Goal: Task Accomplishment & Management: Complete application form

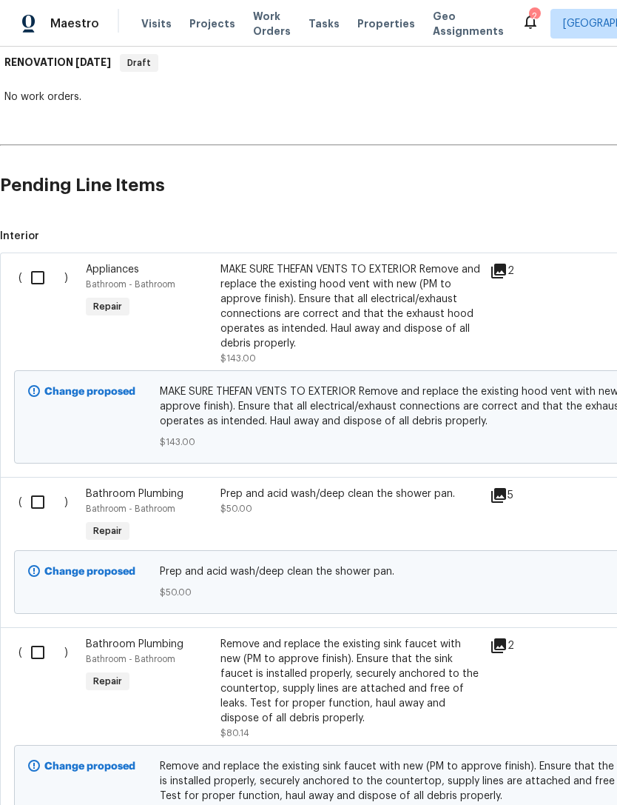
scroll to position [241, 0]
click at [40, 279] on input "checkbox" at bounding box center [43, 277] width 42 height 31
checkbox input "true"
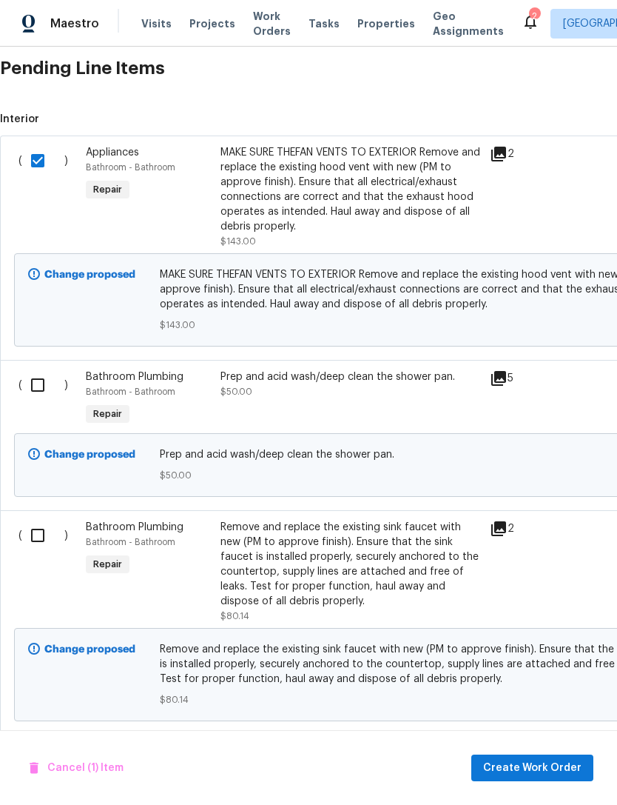
scroll to position [359, 0]
click at [30, 395] on input "checkbox" at bounding box center [43, 384] width 42 height 31
checkbox input "true"
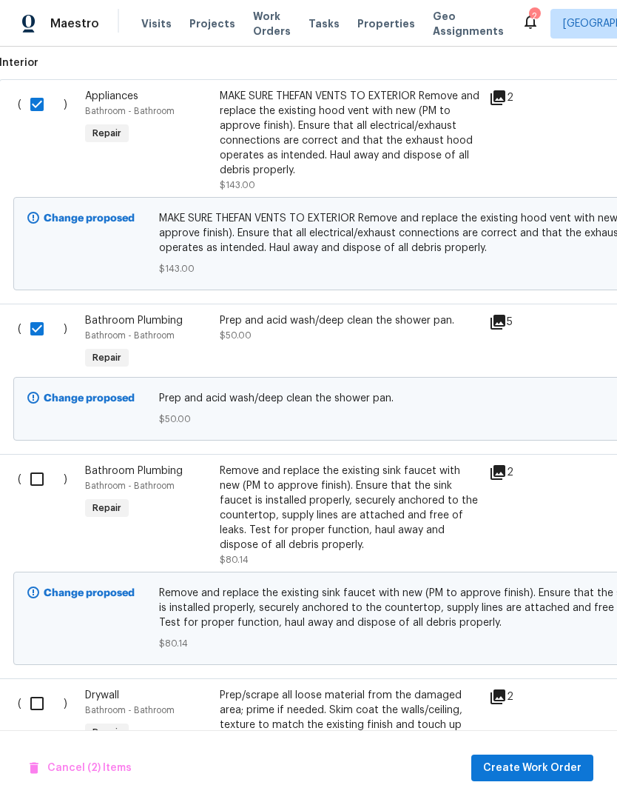
scroll to position [416, 0]
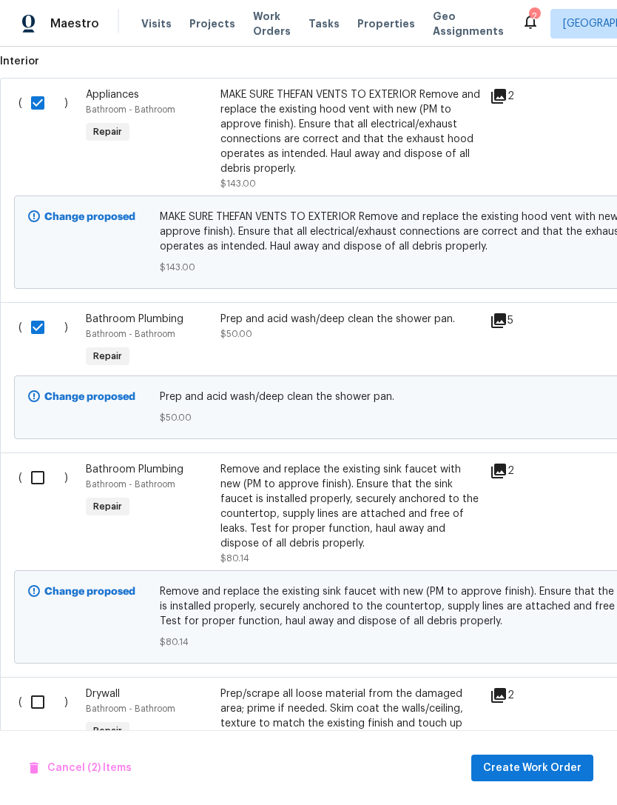
click at [44, 487] on input "checkbox" at bounding box center [43, 477] width 42 height 31
checkbox input "true"
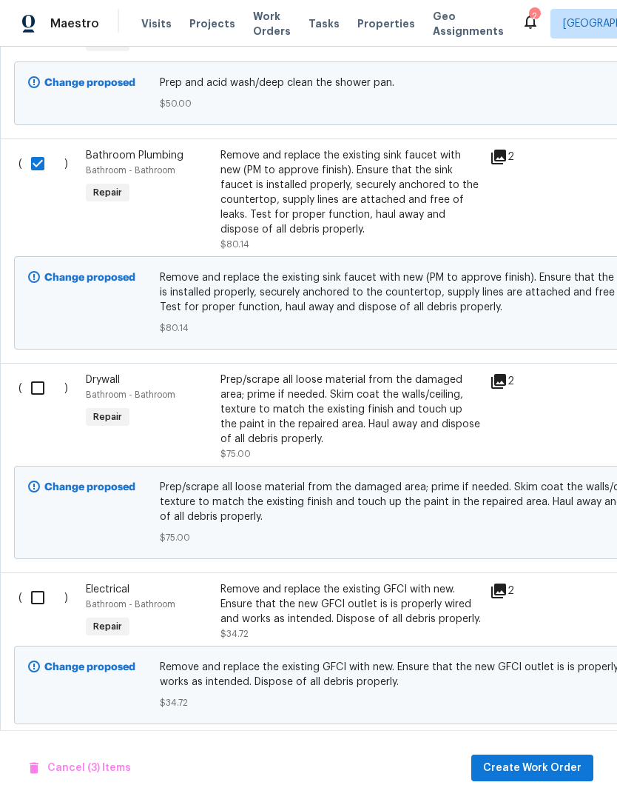
scroll to position [730, 0]
click at [36, 385] on input "checkbox" at bounding box center [43, 387] width 42 height 31
checkbox input "true"
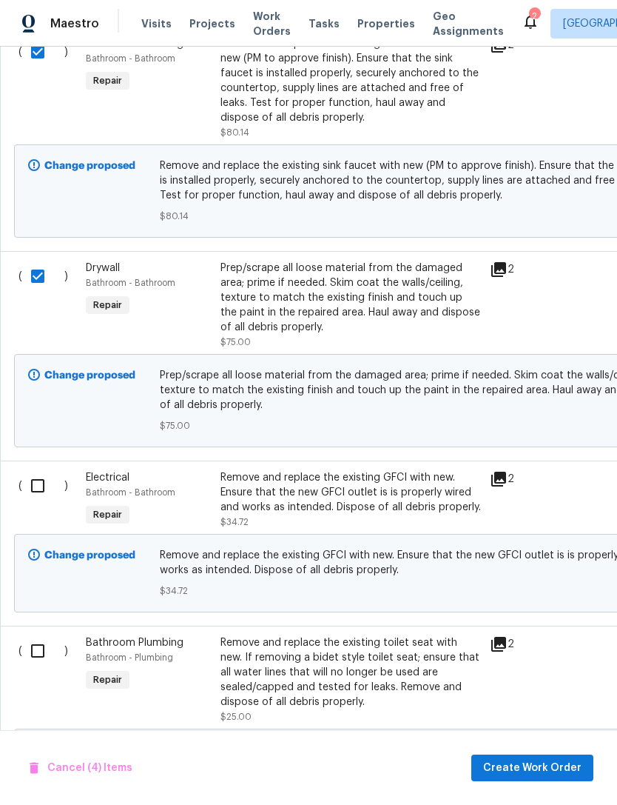
scroll to position [842, 0]
click at [45, 489] on input "checkbox" at bounding box center [43, 485] width 42 height 31
checkbox input "true"
click at [107, 634] on div "Bathroom Plumbing Bathroom - Plumbing Repair" at bounding box center [148, 680] width 135 height 98
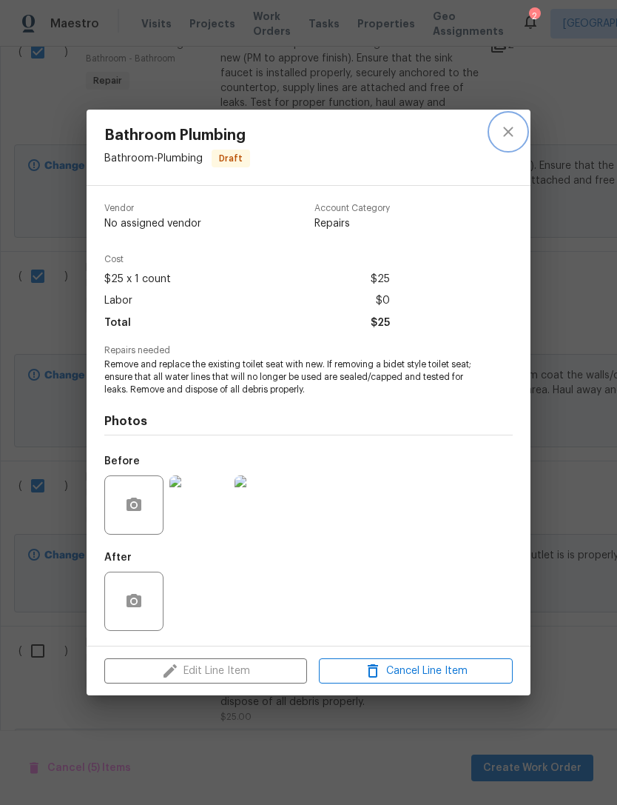
click at [518, 129] on button "close" at bounding box center [509, 132] width 36 height 36
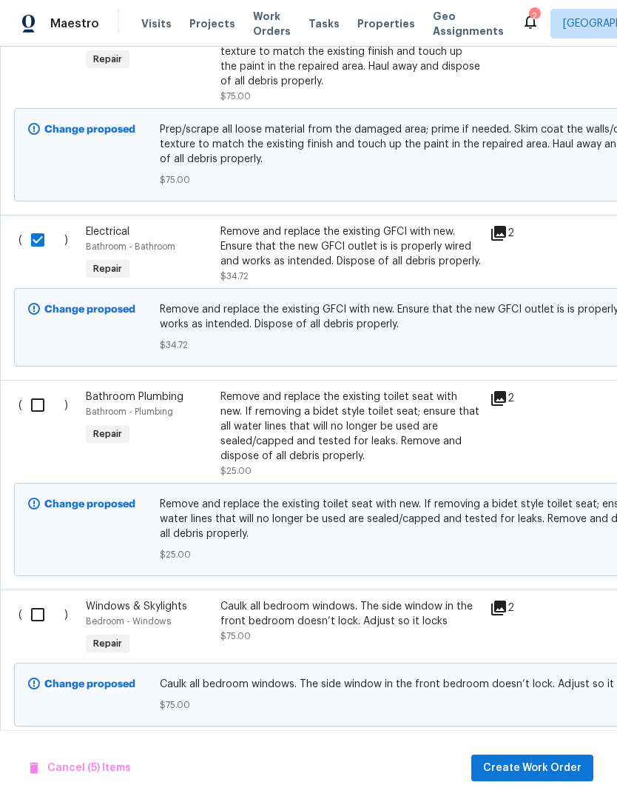
scroll to position [1088, 0]
click at [35, 400] on input "checkbox" at bounding box center [43, 404] width 42 height 31
checkbox input "true"
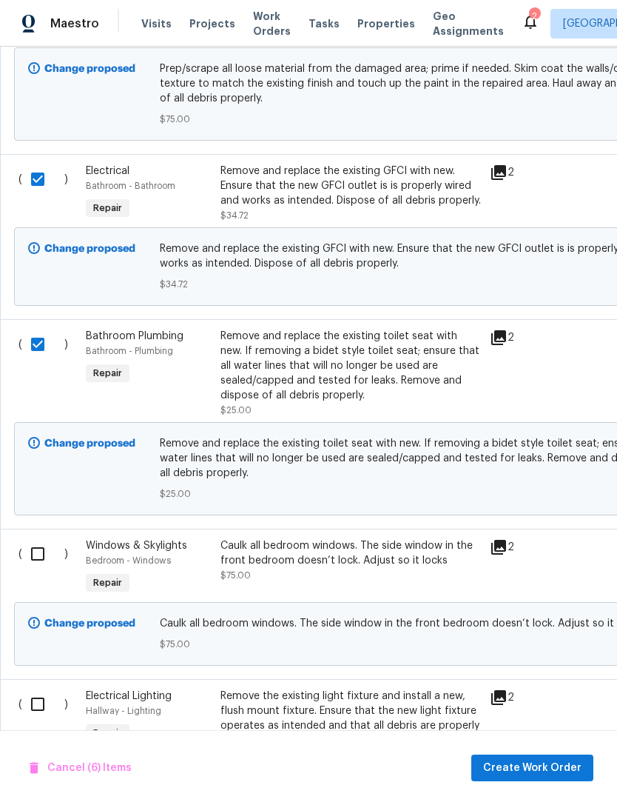
scroll to position [1149, 0]
click at [42, 563] on input "checkbox" at bounding box center [43, 552] width 42 height 31
checkbox input "true"
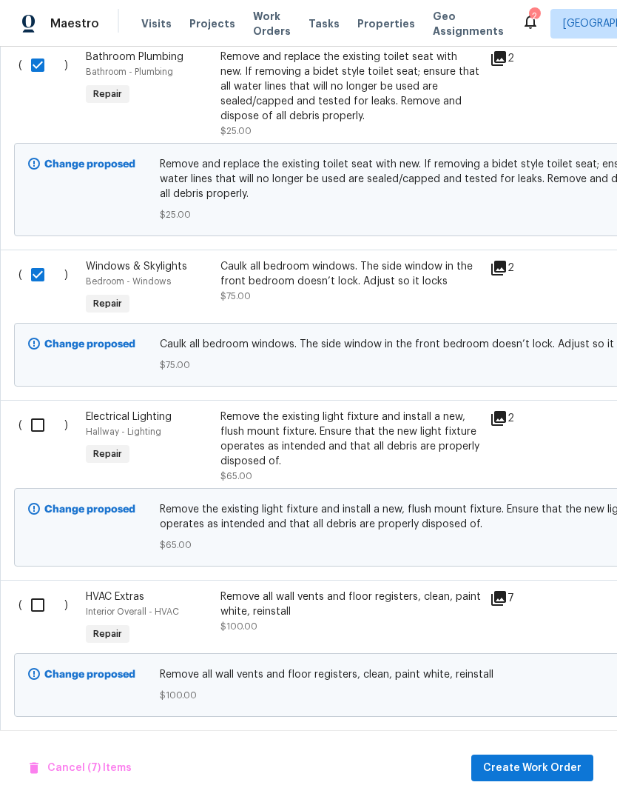
scroll to position [1428, 0]
click at [30, 429] on input "checkbox" at bounding box center [43, 424] width 42 height 31
checkbox input "true"
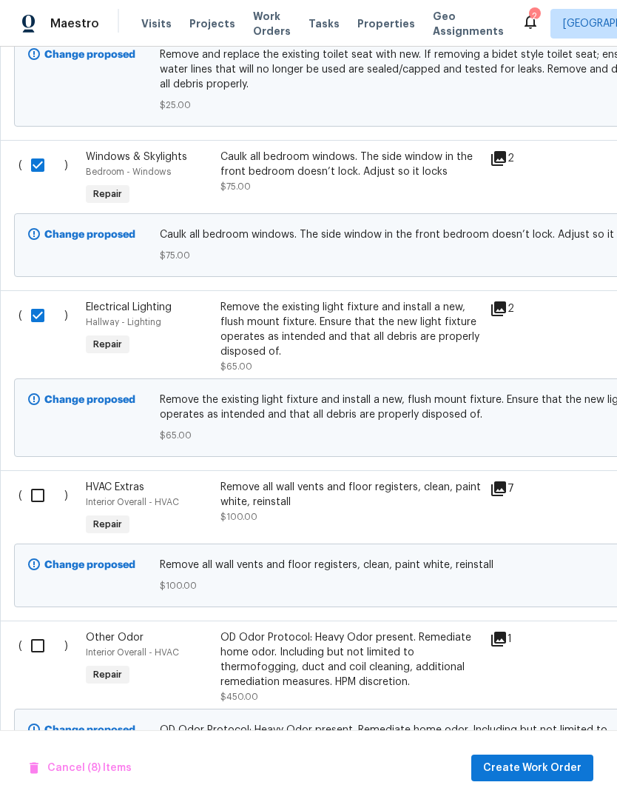
scroll to position [1537, 0]
click at [40, 498] on input "checkbox" at bounding box center [43, 494] width 42 height 31
checkbox input "true"
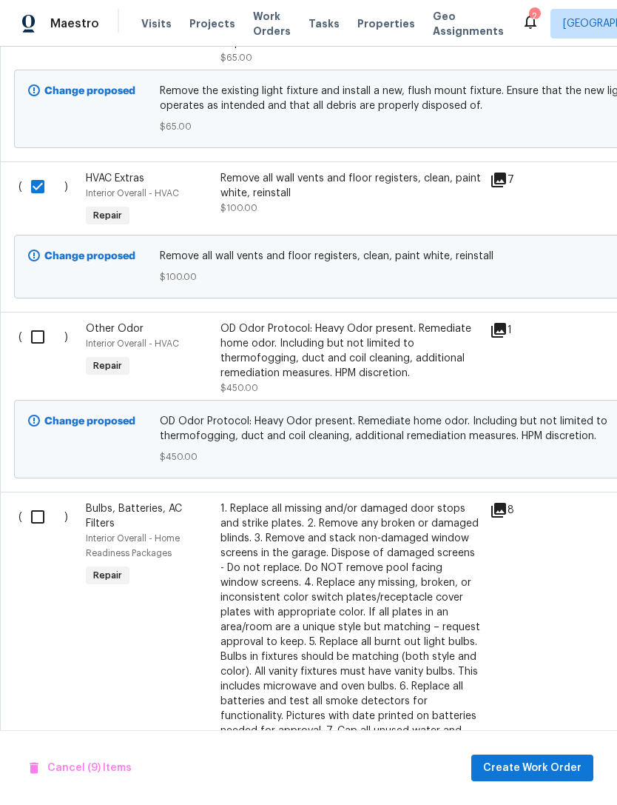
scroll to position [1845, 0]
click at [38, 520] on input "checkbox" at bounding box center [43, 516] width 42 height 31
checkbox input "true"
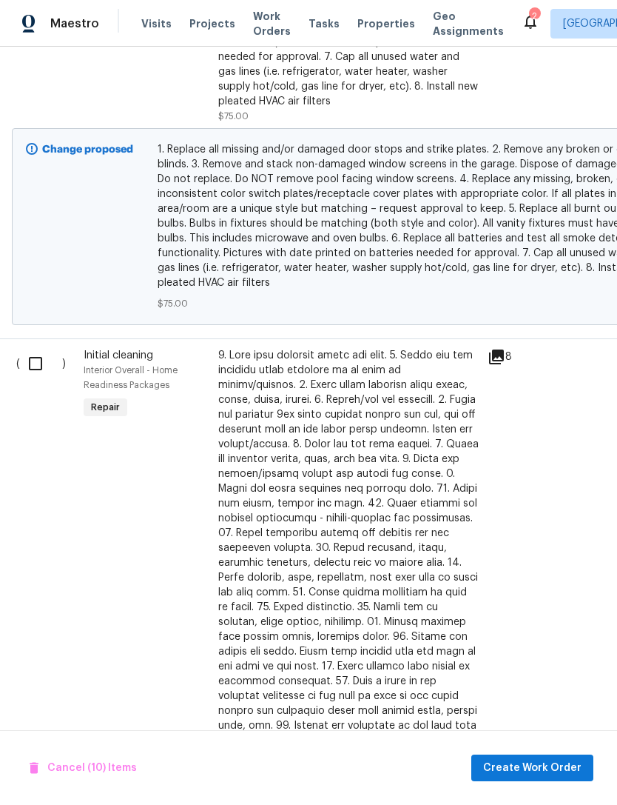
click at [30, 367] on input "checkbox" at bounding box center [41, 363] width 42 height 31
checkbox input "true"
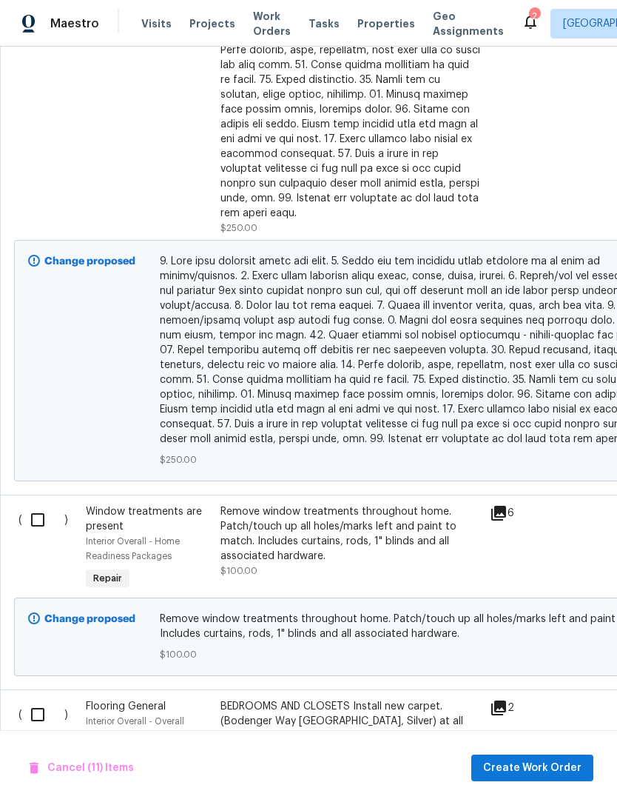
scroll to position [3050, 0]
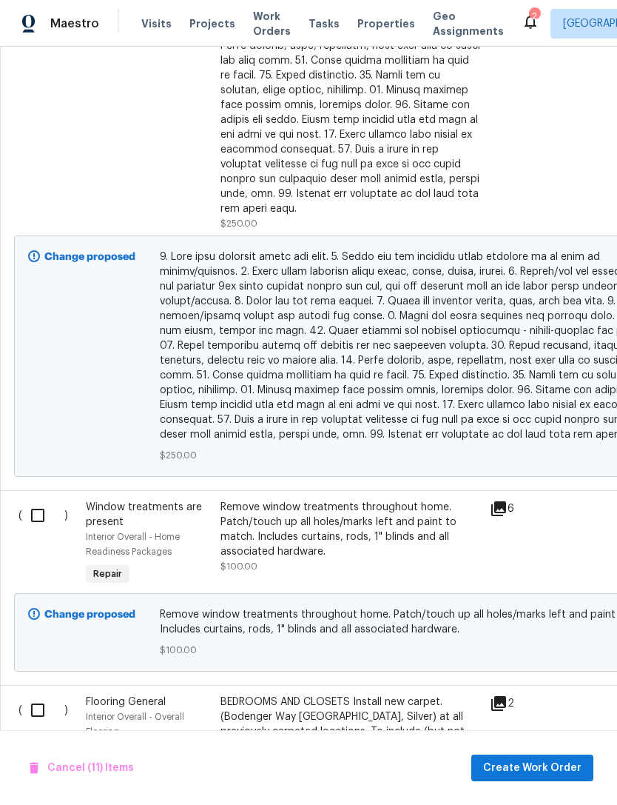
click at [42, 510] on input "checkbox" at bounding box center [43, 515] width 42 height 31
checkbox input "true"
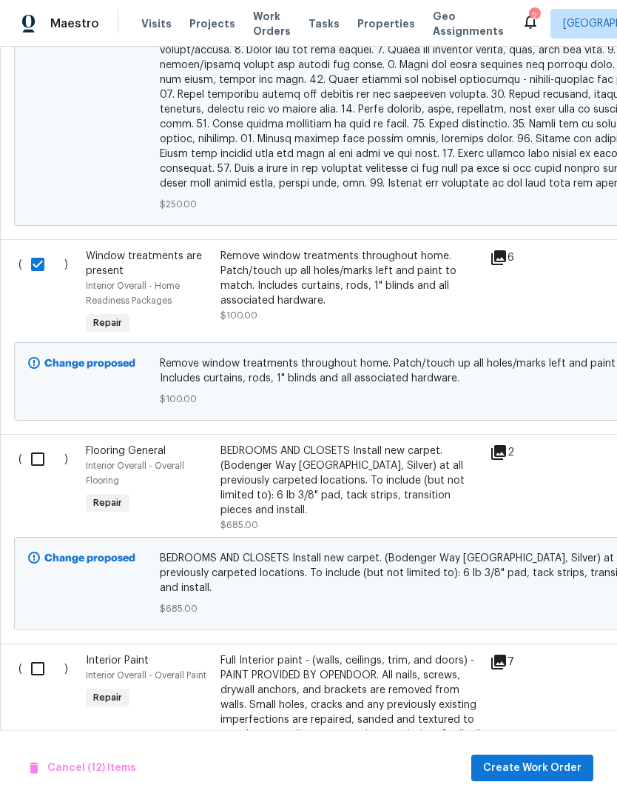
scroll to position [0, 0]
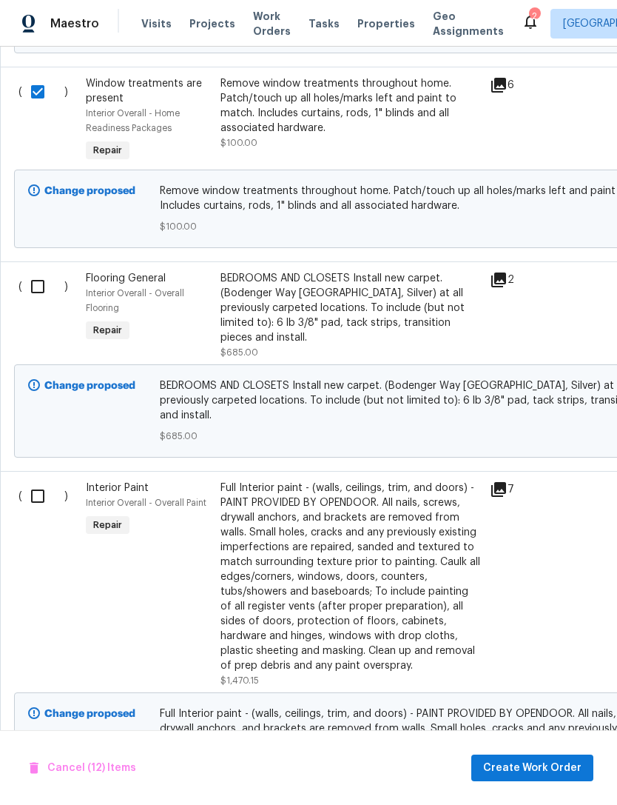
click at [44, 480] on input "checkbox" at bounding box center [43, 495] width 42 height 31
checkbox input "true"
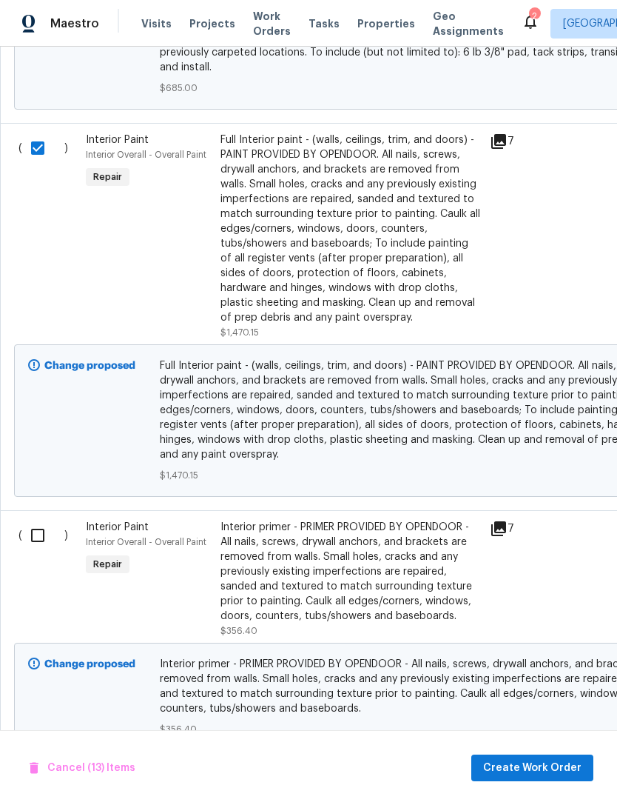
click at [40, 520] on input "checkbox" at bounding box center [43, 535] width 42 height 31
checkbox input "true"
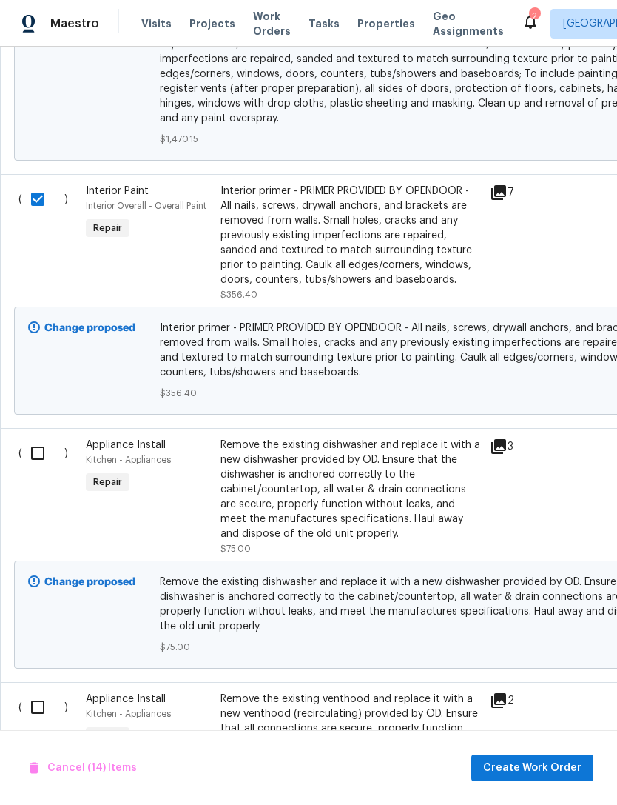
click at [36, 437] on input "checkbox" at bounding box center [43, 452] width 42 height 31
checkbox input "true"
click at [44, 691] on input "checkbox" at bounding box center [43, 706] width 42 height 31
checkbox input "true"
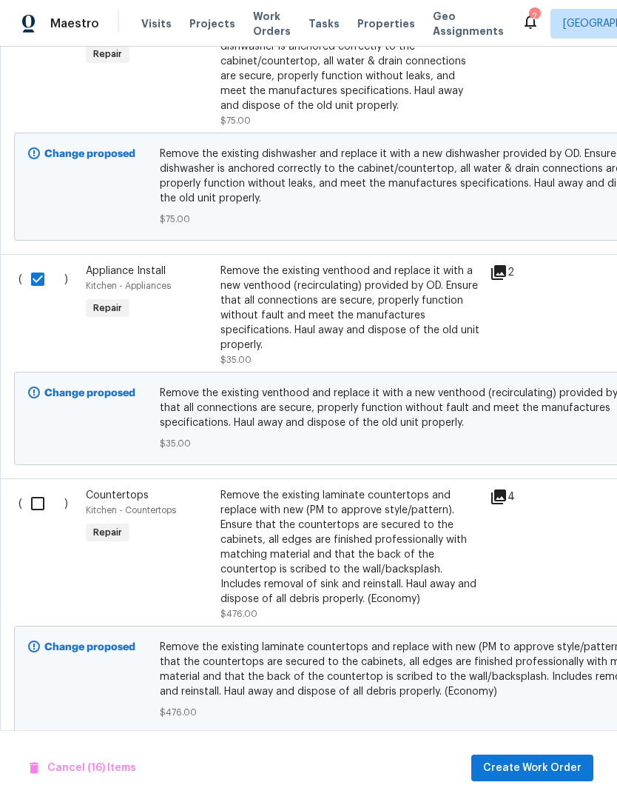
click at [40, 493] on input "checkbox" at bounding box center [43, 503] width 42 height 31
checkbox input "true"
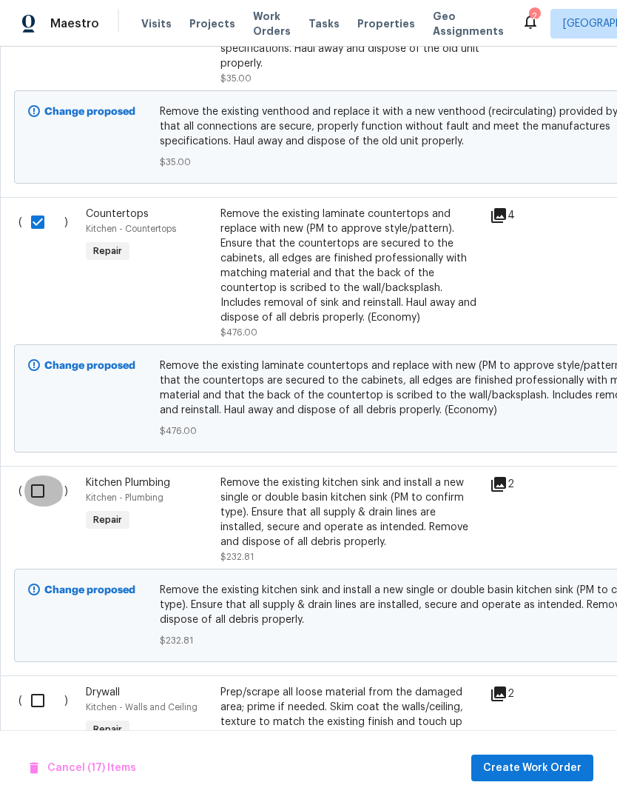
click at [41, 475] on input "checkbox" at bounding box center [43, 490] width 42 height 31
checkbox input "true"
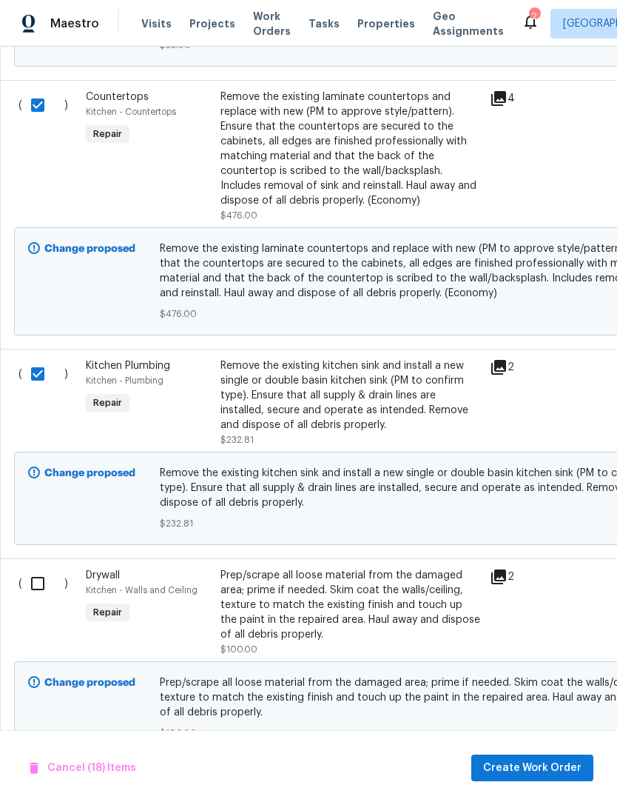
click at [38, 570] on input "checkbox" at bounding box center [43, 583] width 42 height 31
checkbox input "true"
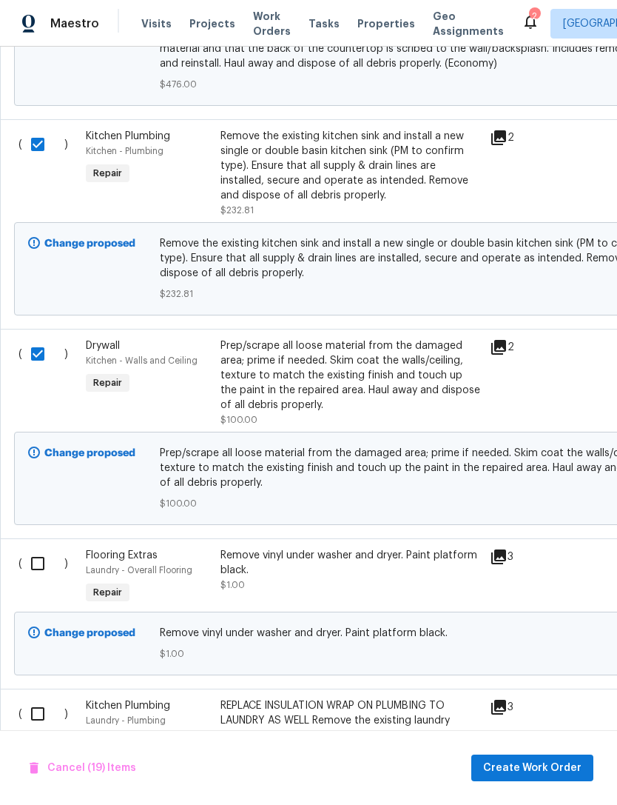
click at [37, 548] on input "checkbox" at bounding box center [43, 563] width 42 height 31
checkbox input "true"
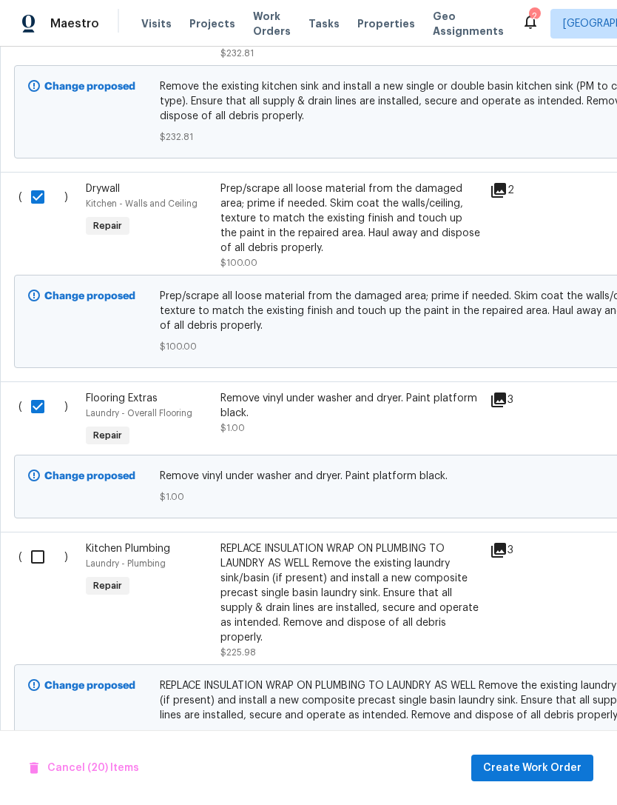
click at [44, 552] on input "checkbox" at bounding box center [43, 556] width 42 height 31
checkbox input "true"
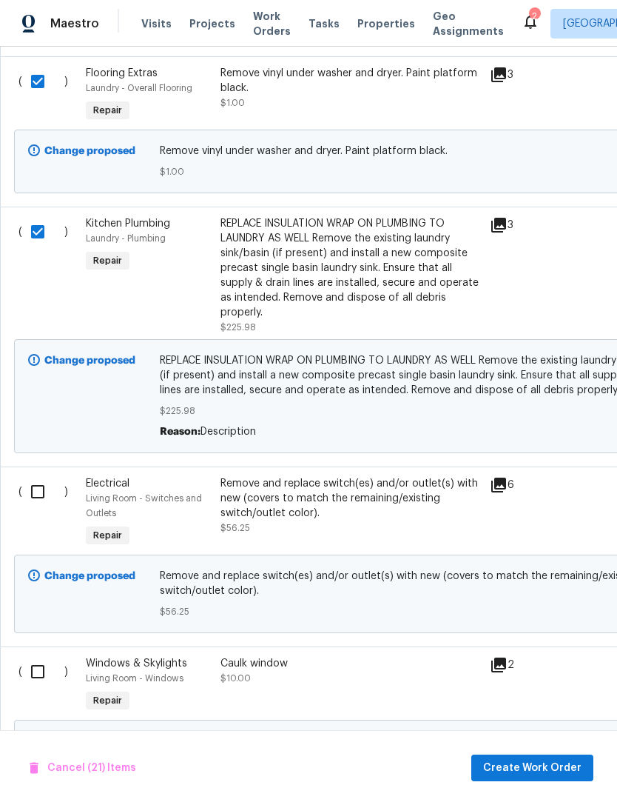
click at [44, 479] on input "checkbox" at bounding box center [43, 491] width 42 height 31
checkbox input "true"
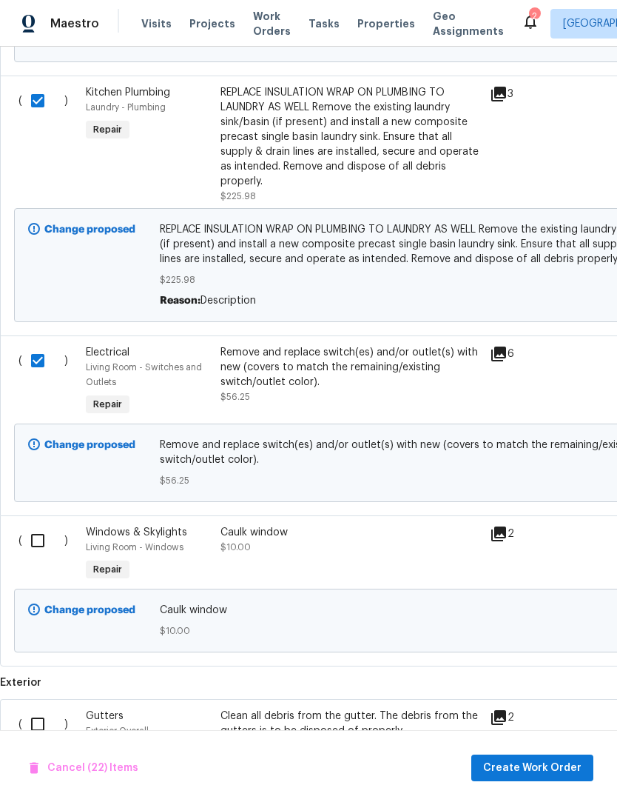
click at [46, 530] on input "checkbox" at bounding box center [43, 540] width 42 height 31
checkbox input "true"
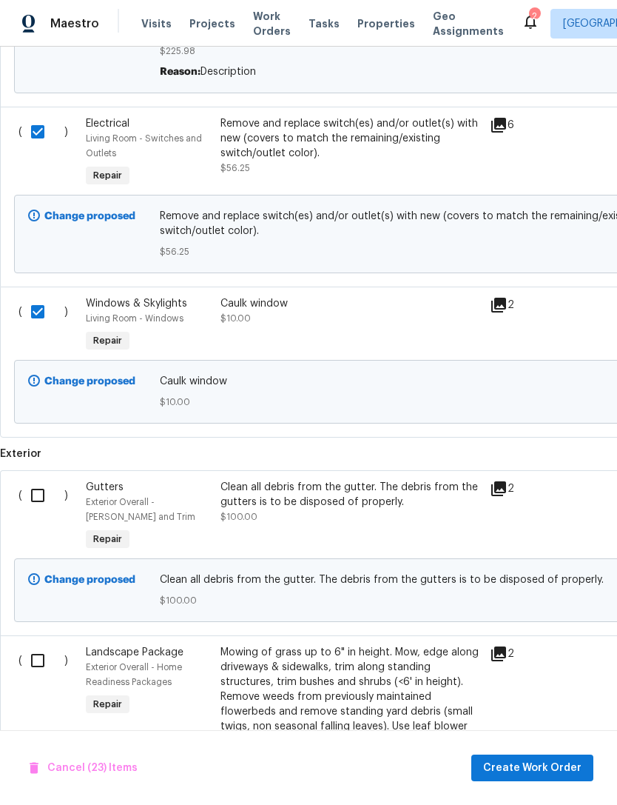
click at [41, 485] on input "checkbox" at bounding box center [43, 495] width 42 height 31
checkbox input "true"
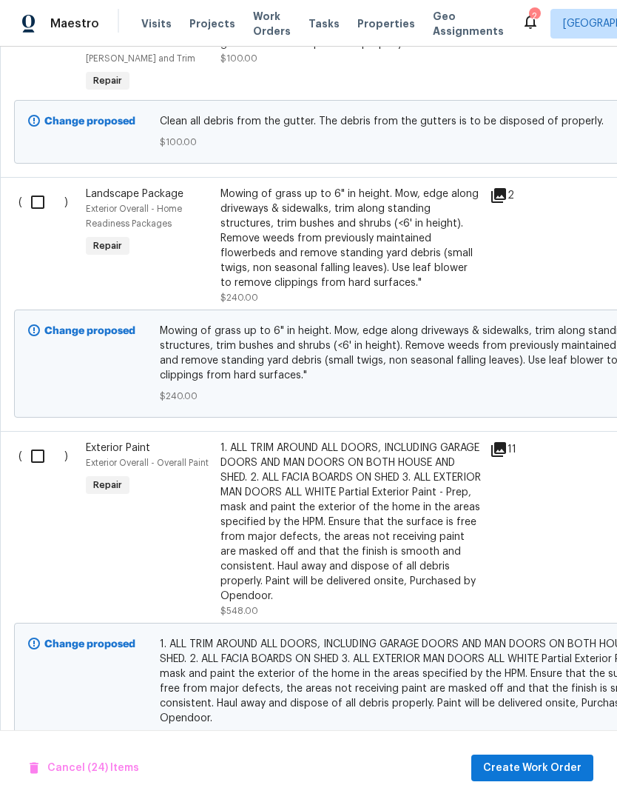
click at [35, 447] on input "checkbox" at bounding box center [43, 455] width 42 height 31
checkbox input "true"
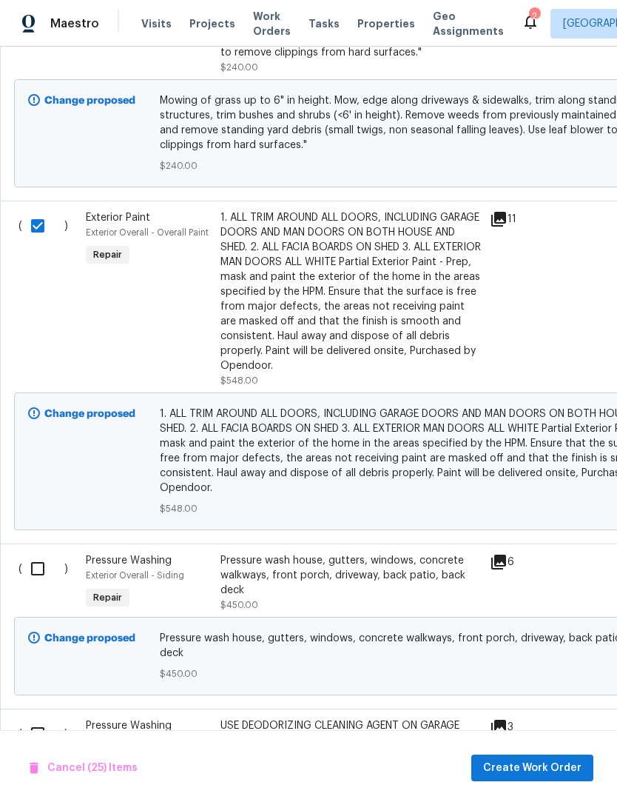
click at [39, 563] on input "checkbox" at bounding box center [43, 568] width 42 height 31
checkbox input "true"
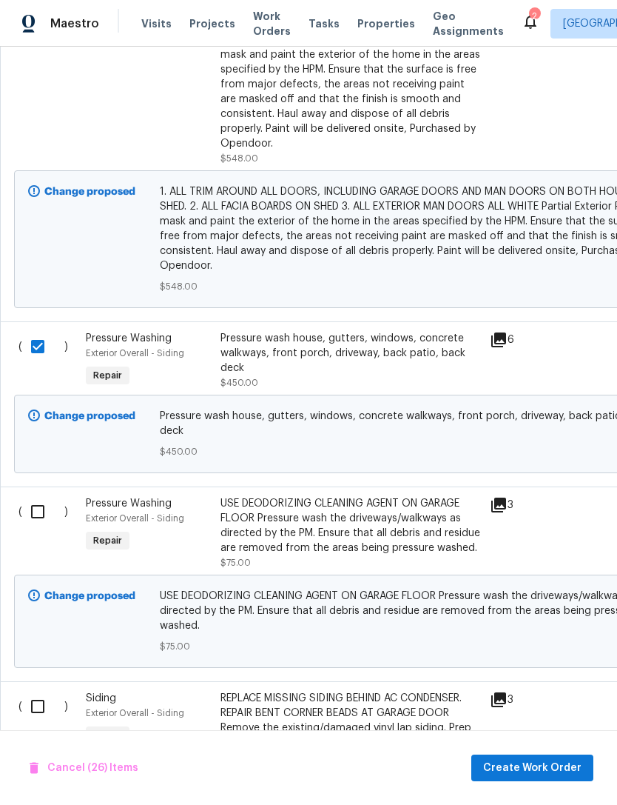
click at [36, 496] on input "checkbox" at bounding box center [43, 511] width 42 height 31
checkbox input "true"
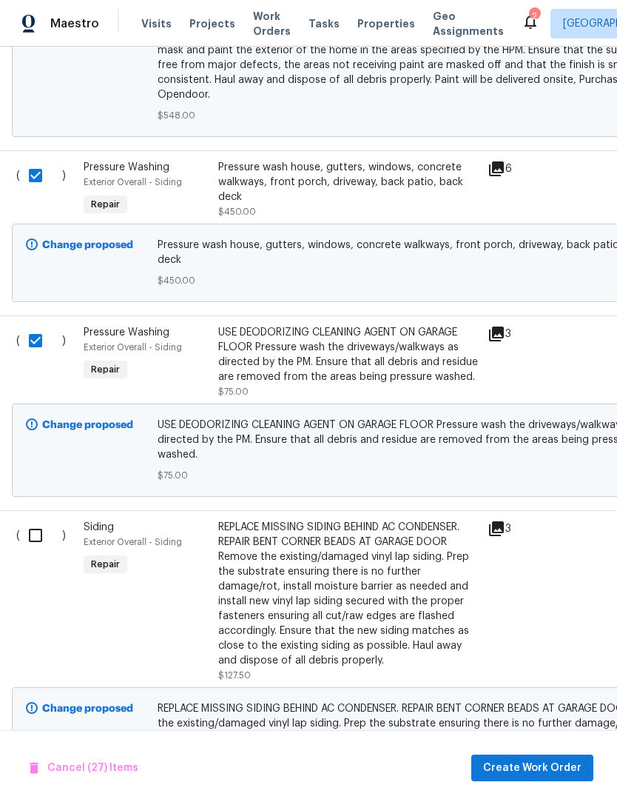
click at [30, 520] on input "checkbox" at bounding box center [41, 535] width 42 height 31
checkbox input "true"
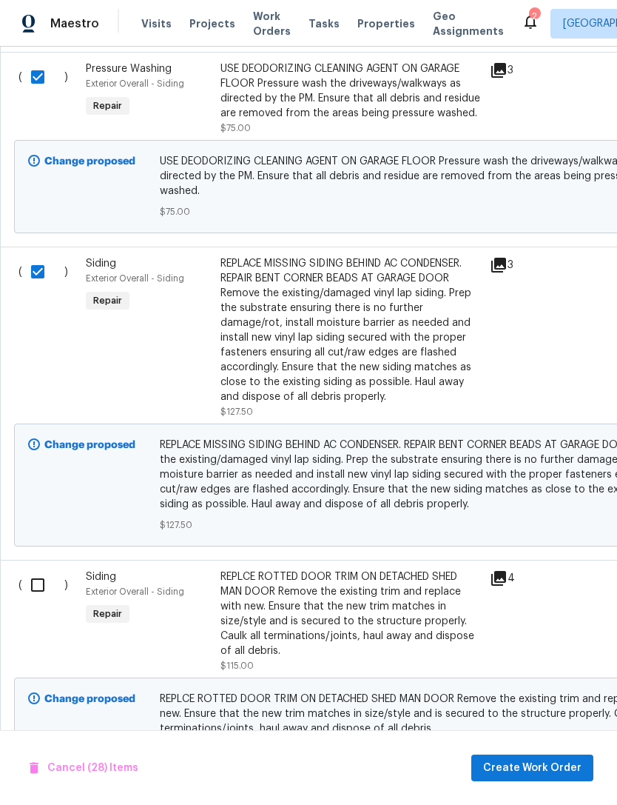
click at [41, 569] on input "checkbox" at bounding box center [43, 584] width 42 height 31
checkbox input "true"
click at [525, 768] on span "Create Work Order" at bounding box center [532, 768] width 98 height 19
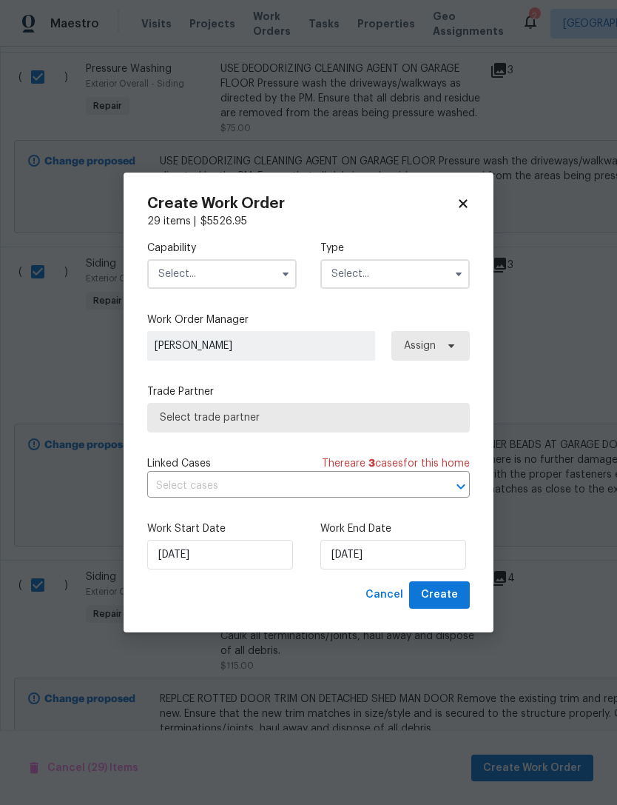
click at [249, 287] on input "text" at bounding box center [222, 274] width 150 height 30
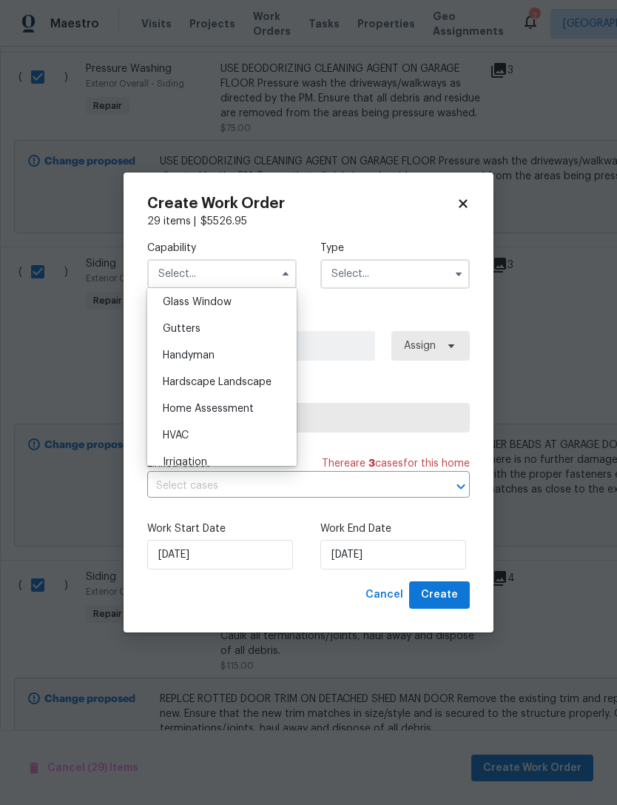
click at [218, 357] on div "Handyman" at bounding box center [222, 355] width 142 height 27
type input "Handyman"
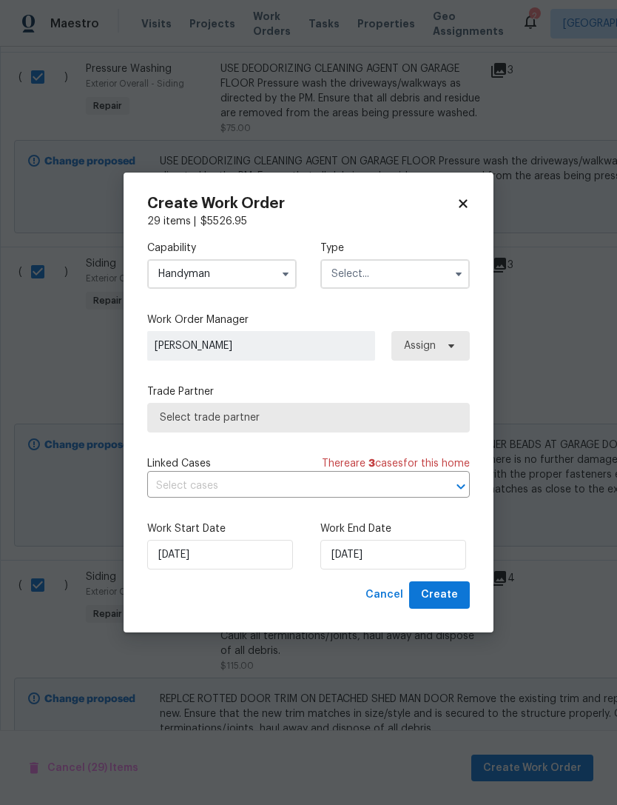
click at [375, 266] on input "text" at bounding box center [396, 274] width 150 height 30
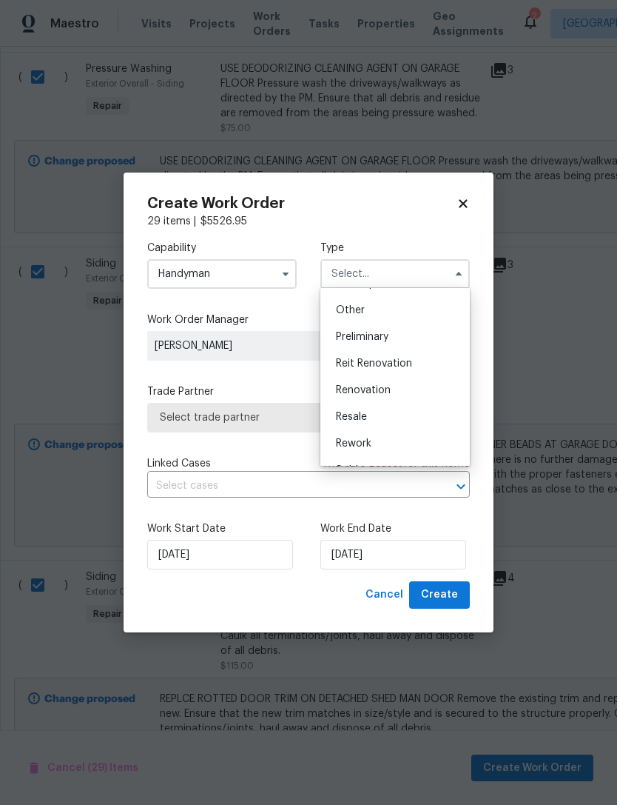
click at [386, 393] on span "Renovation" at bounding box center [363, 390] width 55 height 10
type input "Renovation"
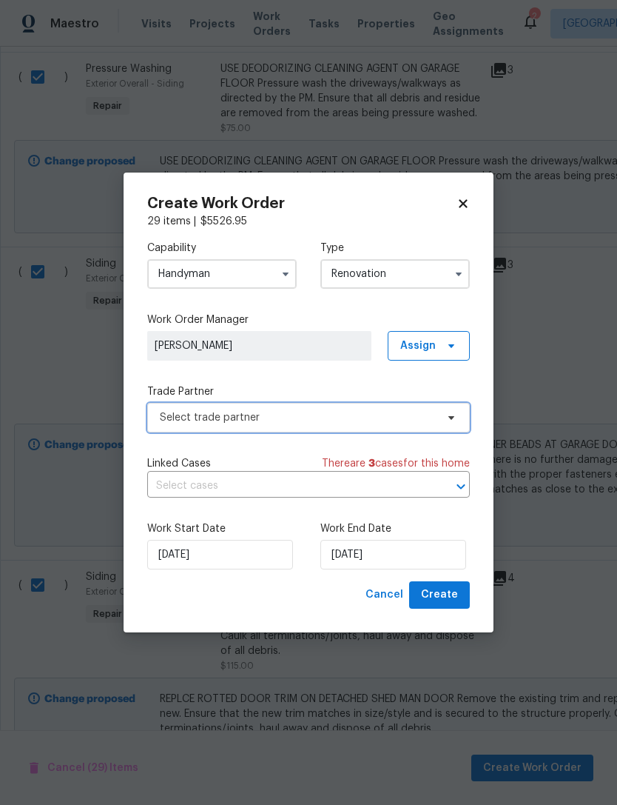
click at [340, 422] on span "Select trade partner" at bounding box center [298, 417] width 276 height 15
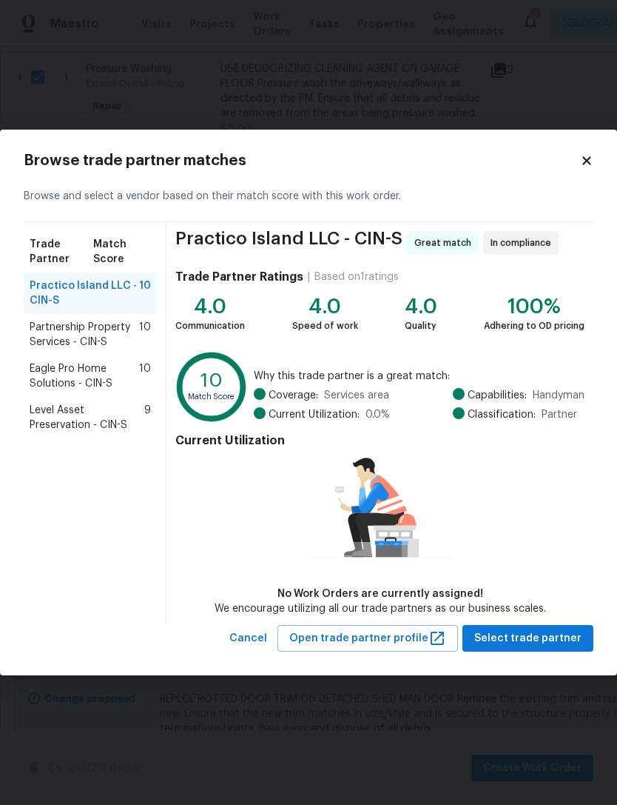
click at [104, 413] on span "Level Asset Preservation - CIN-S" at bounding box center [87, 418] width 115 height 30
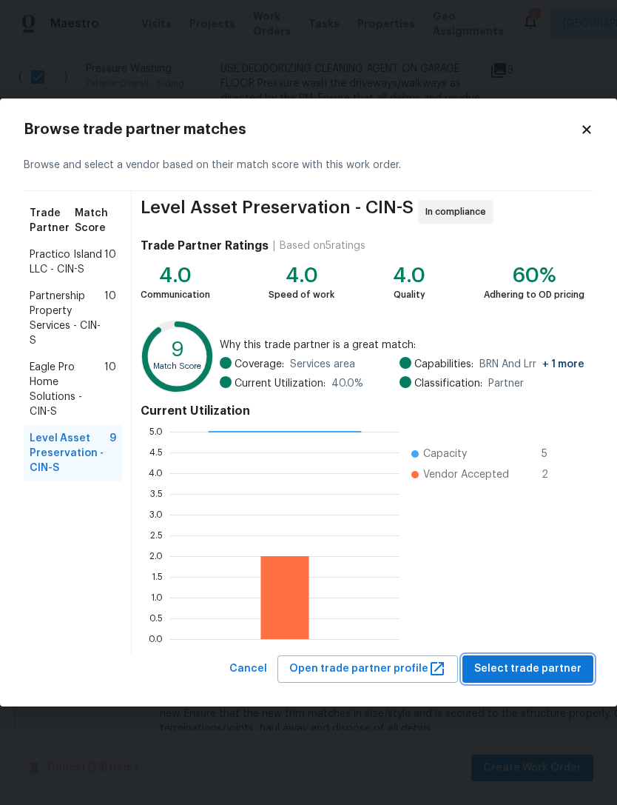
click at [496, 664] on span "Select trade partner" at bounding box center [527, 669] width 107 height 19
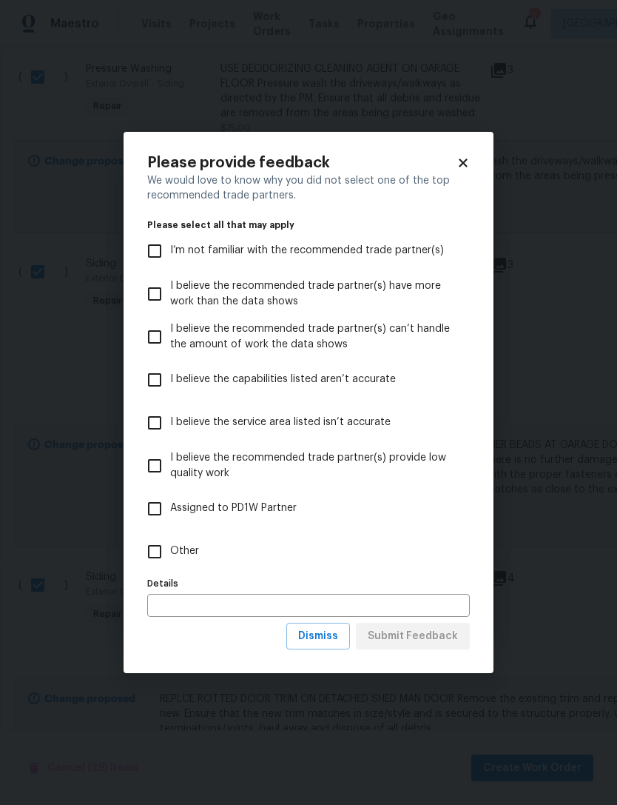
click at [170, 538] on input "Other" at bounding box center [154, 551] width 31 height 31
checkbox input "true"
click at [402, 638] on span "Submit Feedback" at bounding box center [413, 636] width 90 height 19
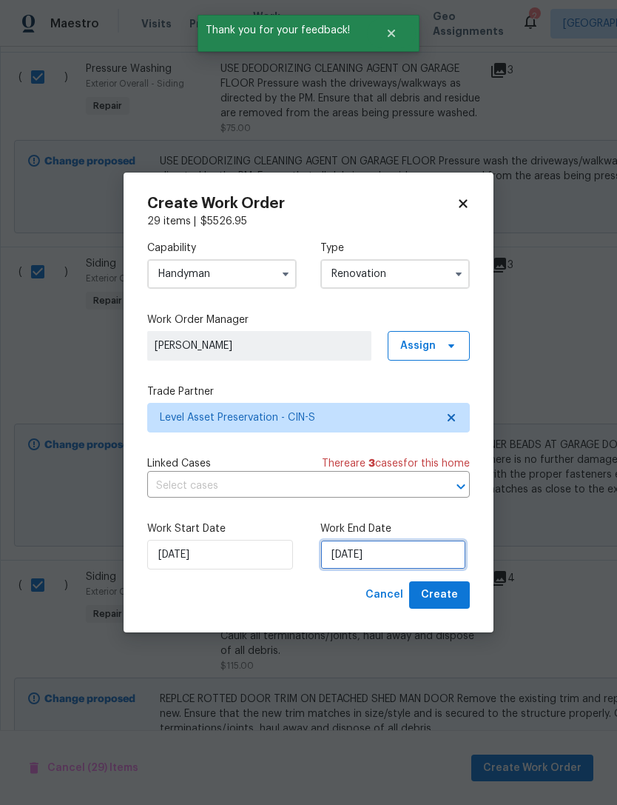
click at [368, 554] on input "[DATE]" at bounding box center [394, 555] width 146 height 30
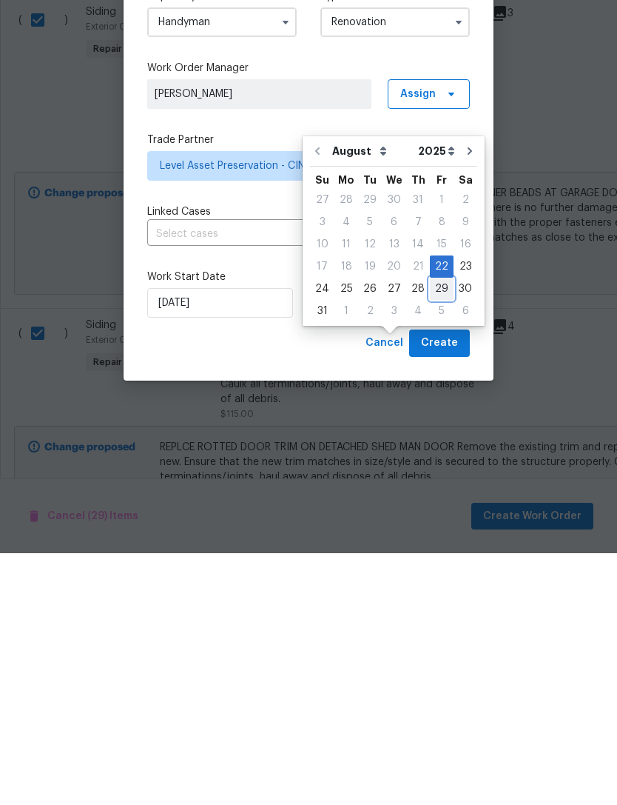
click at [430, 530] on div "29" at bounding box center [442, 540] width 24 height 21
type input "[DATE]"
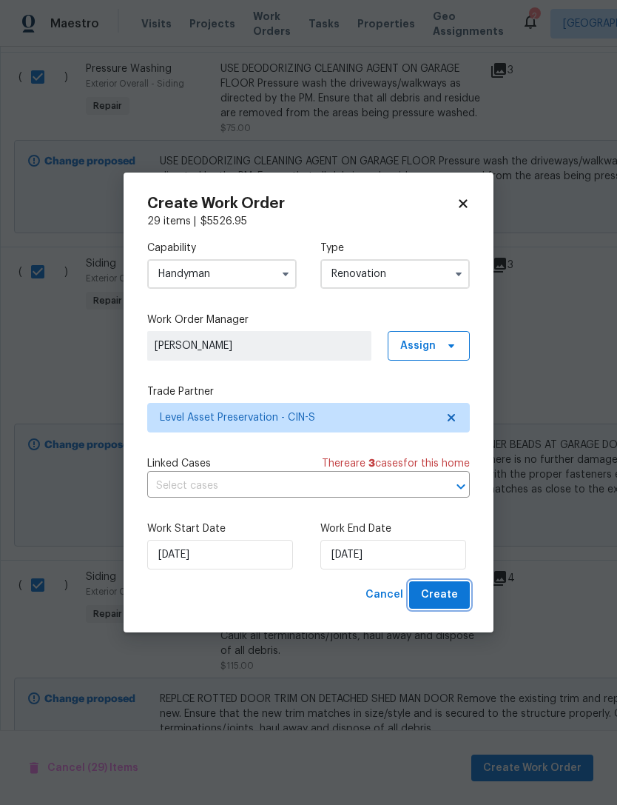
click at [446, 594] on span "Create" at bounding box center [439, 594] width 37 height 19
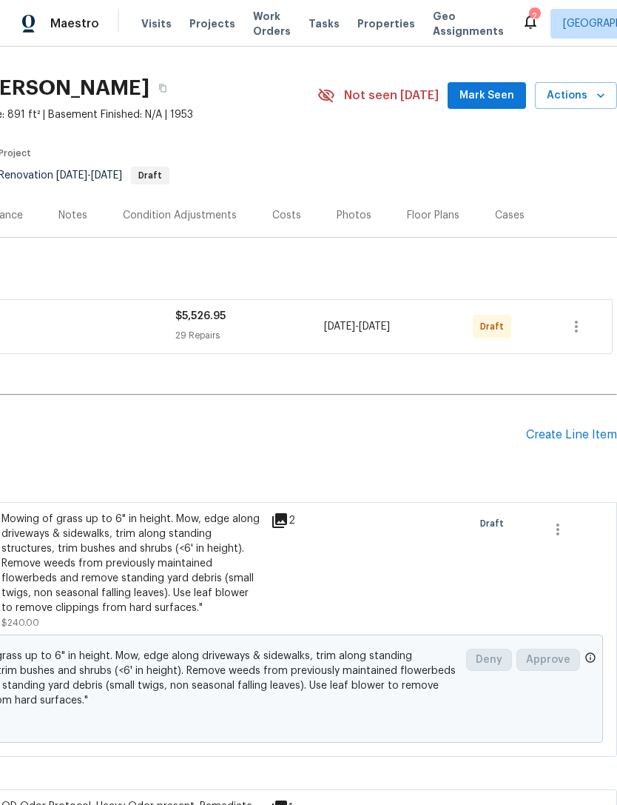
scroll to position [31, 219]
click at [568, 332] on icon "button" at bounding box center [577, 327] width 18 height 18
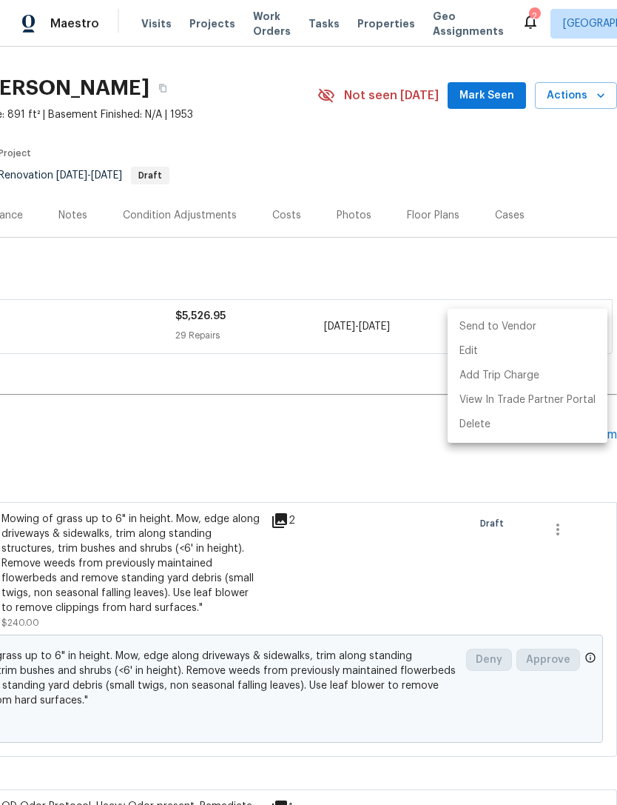
click at [528, 328] on li "Send to Vendor" at bounding box center [528, 327] width 160 height 24
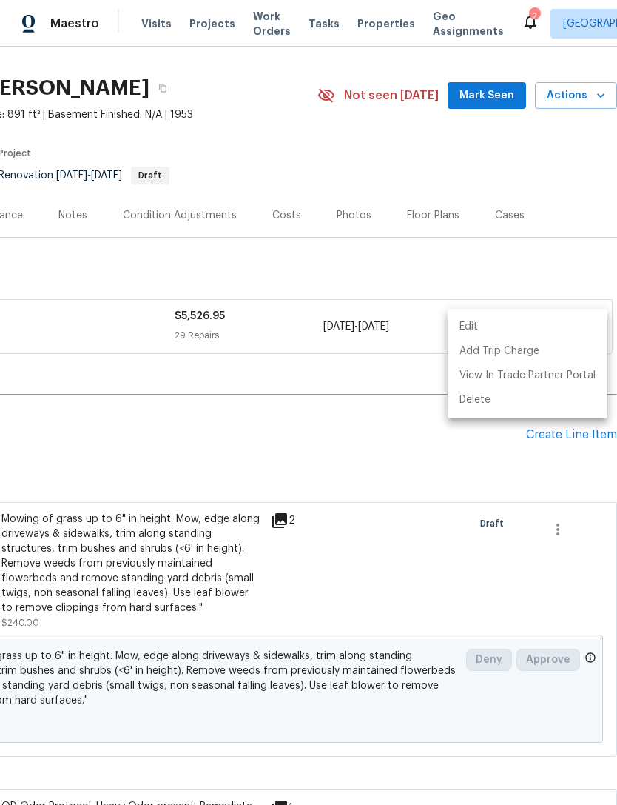
click at [272, 462] on div at bounding box center [308, 402] width 617 height 805
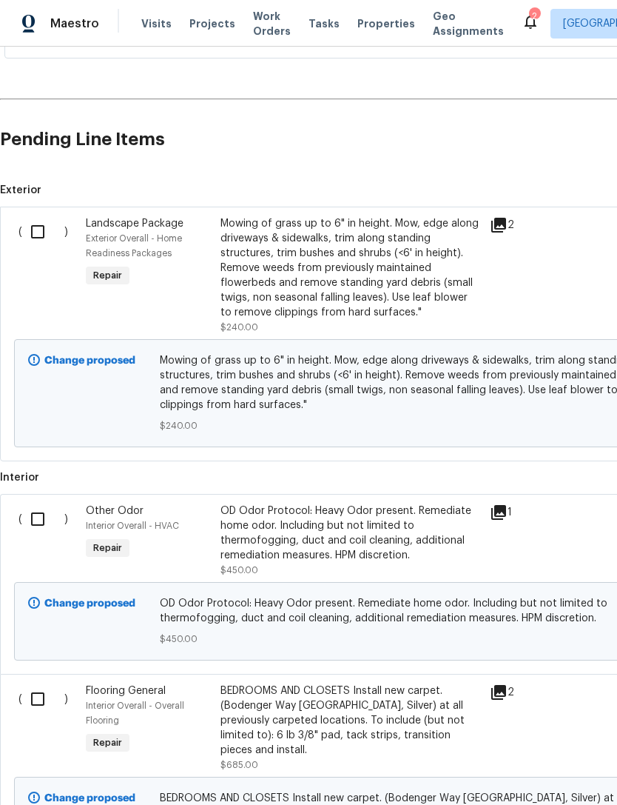
scroll to position [328, 0]
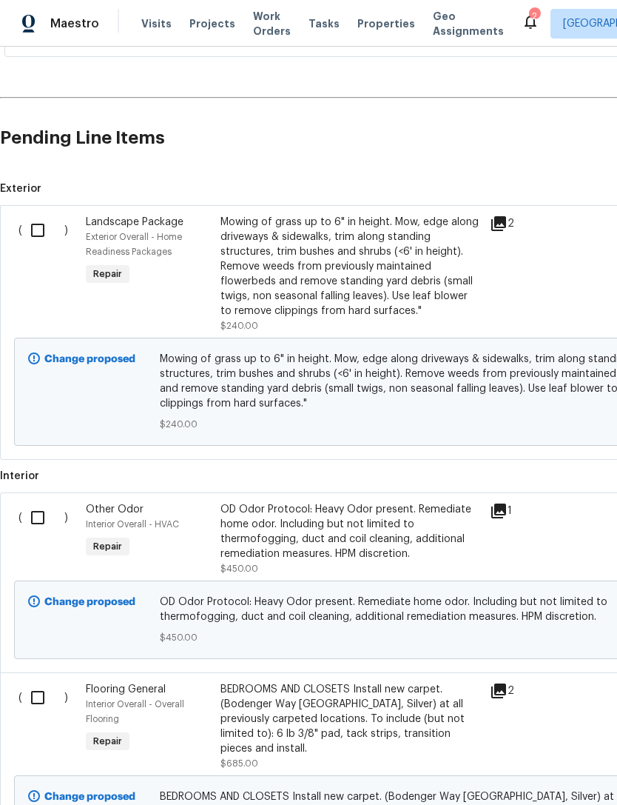
click at [38, 511] on input "checkbox" at bounding box center [43, 517] width 42 height 31
checkbox input "true"
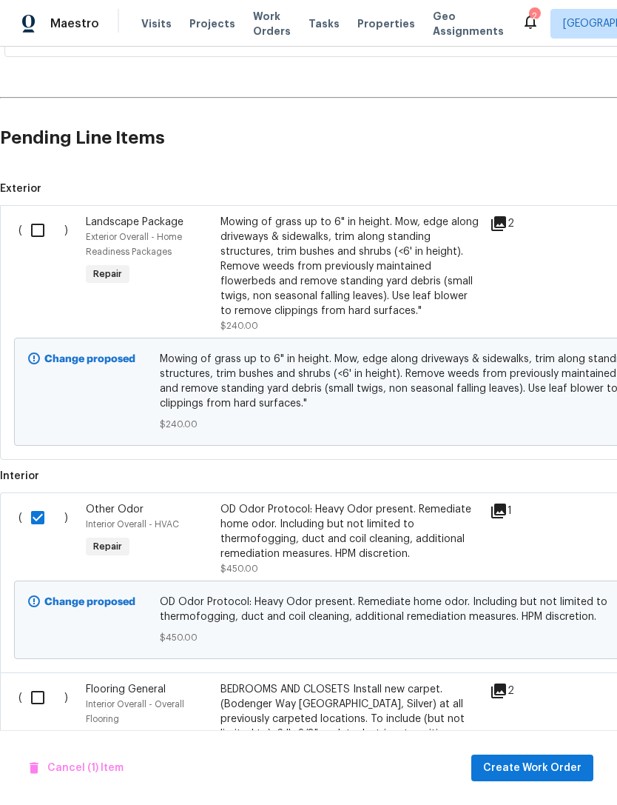
click at [514, 771] on span "Create Work Order" at bounding box center [532, 768] width 98 height 19
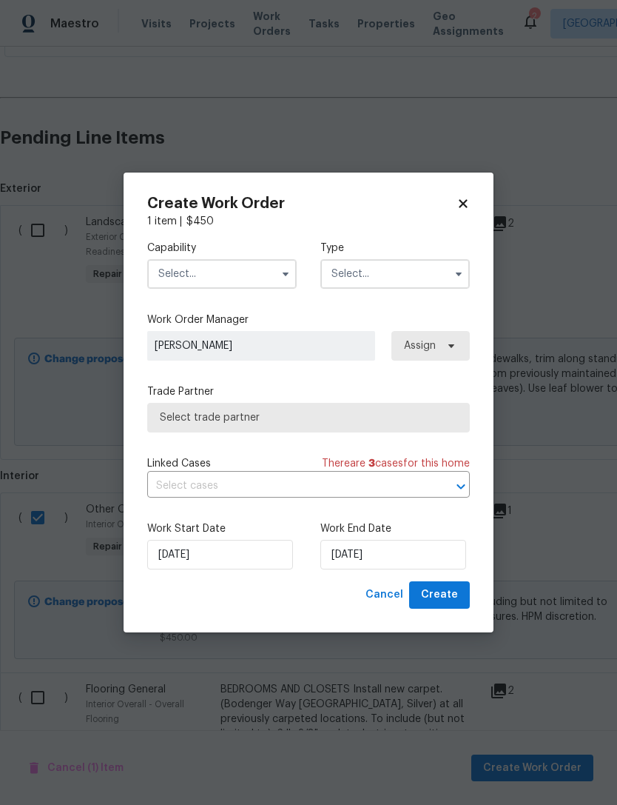
click at [243, 264] on input "text" at bounding box center [222, 274] width 150 height 30
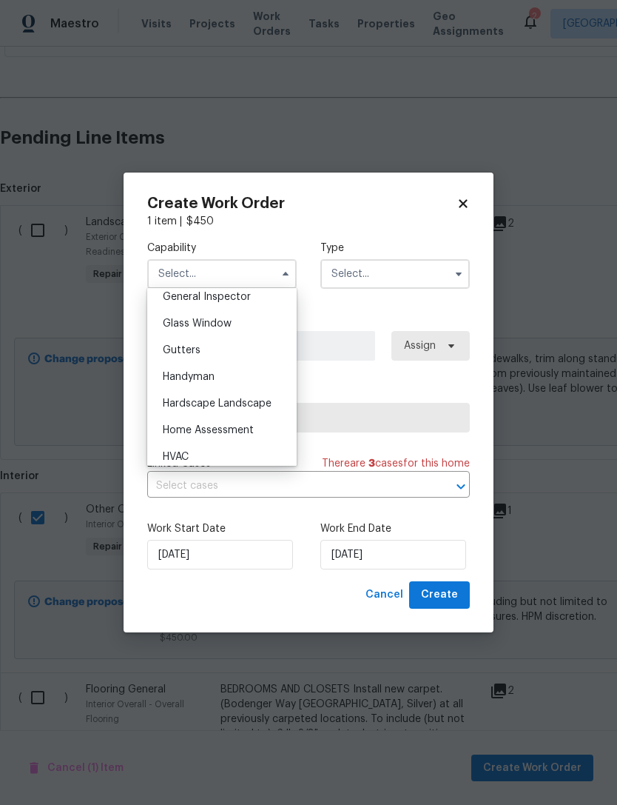
scroll to position [769, 0]
click at [199, 433] on div "HVAC" at bounding box center [222, 430] width 142 height 27
type input "HVAC"
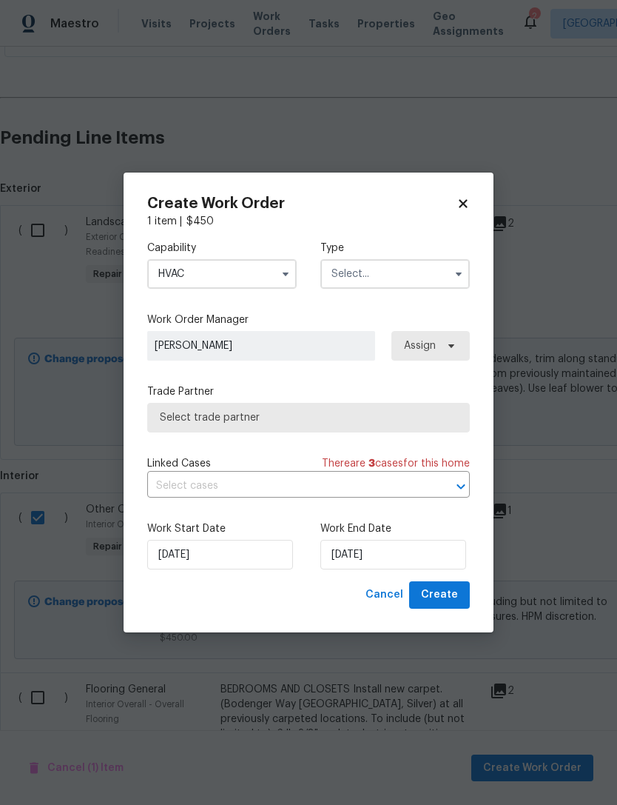
click at [374, 278] on input "text" at bounding box center [396, 274] width 150 height 30
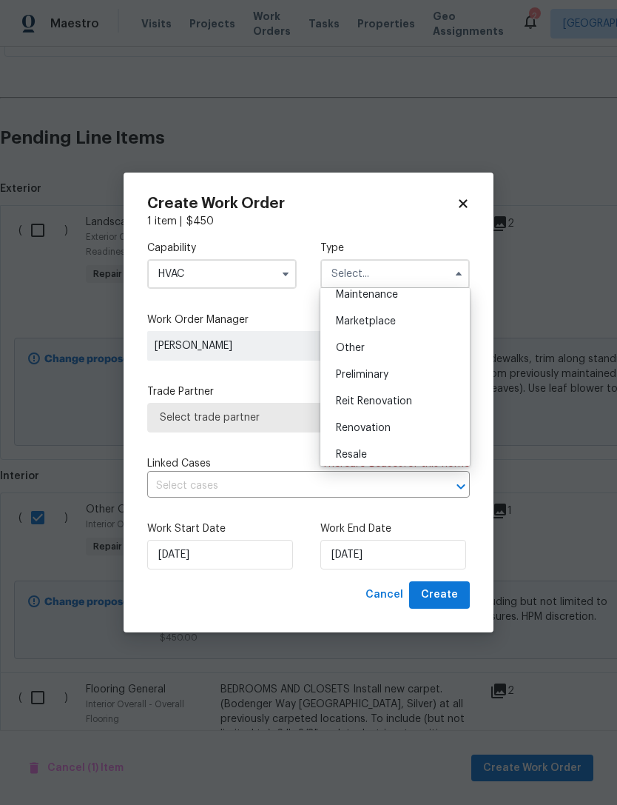
scroll to position [261, 0]
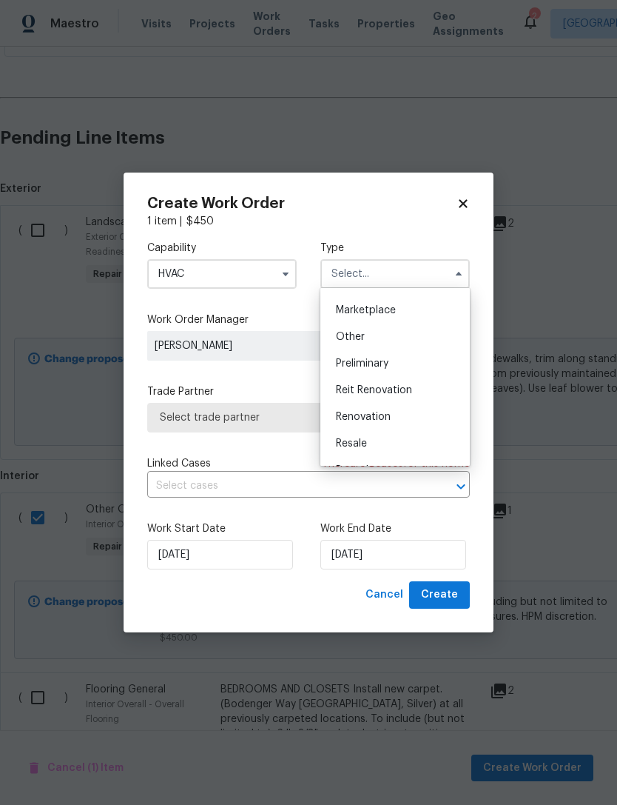
click at [371, 416] on span "Renovation" at bounding box center [363, 417] width 55 height 10
type input "Renovation"
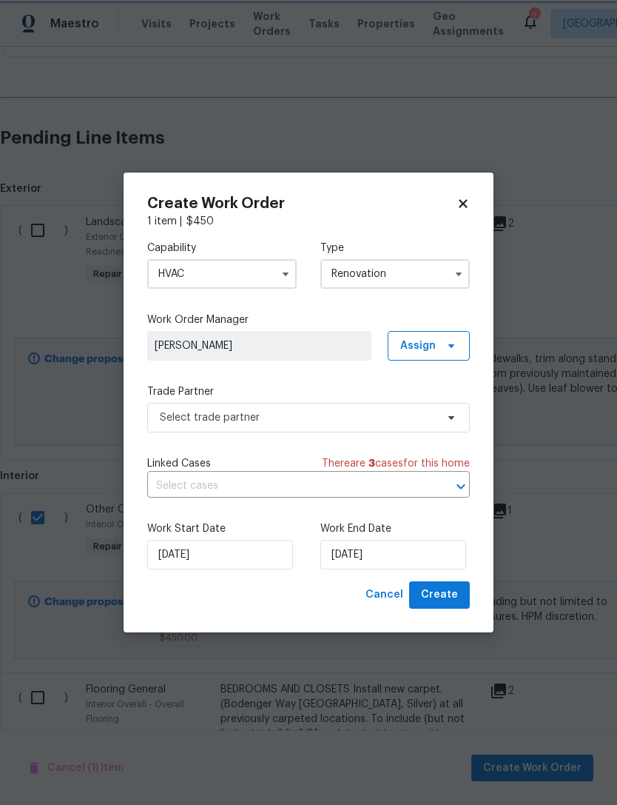
scroll to position [0, 0]
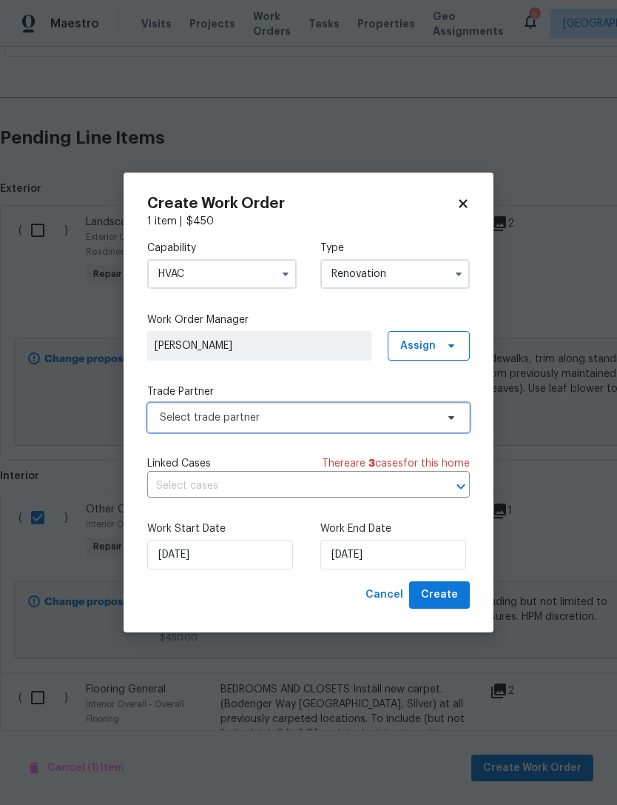
click at [335, 423] on span "Select trade partner" at bounding box center [298, 417] width 276 height 15
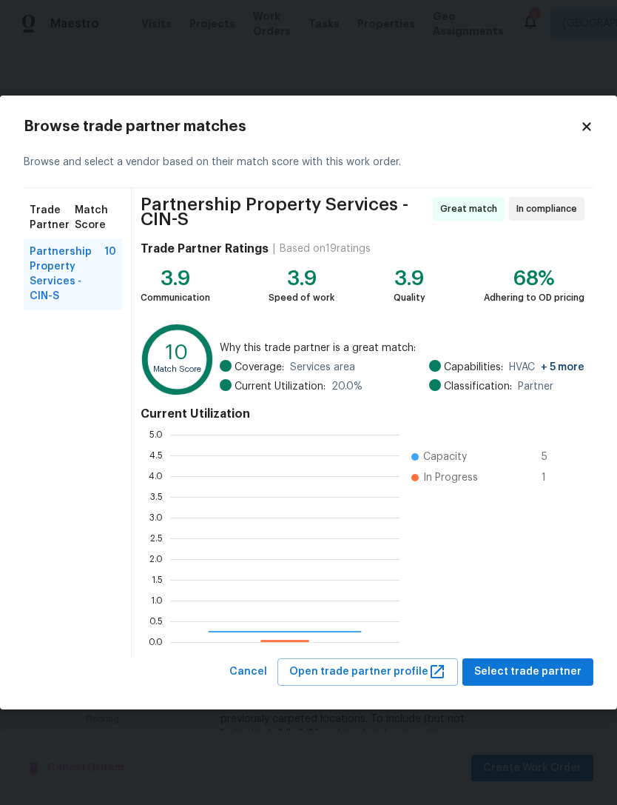
scroll to position [207, 229]
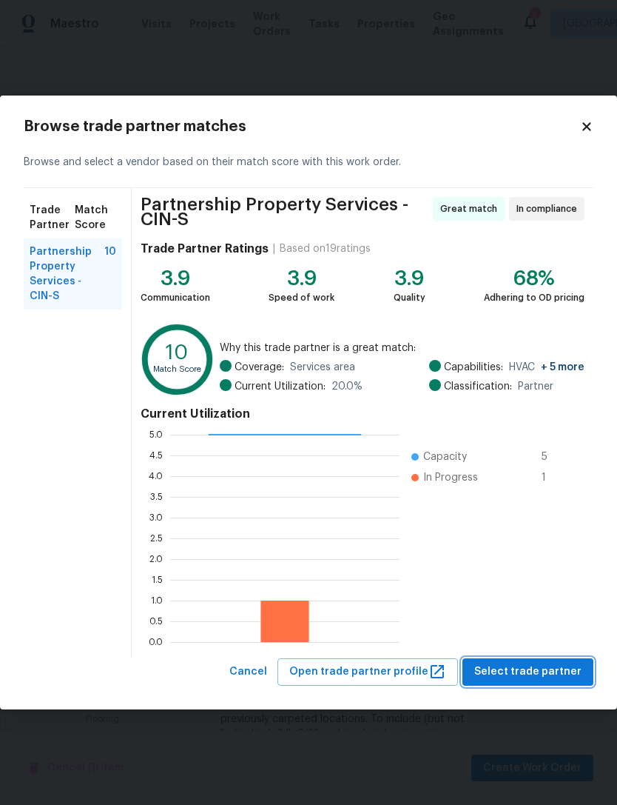
click at [509, 669] on span "Select trade partner" at bounding box center [527, 671] width 107 height 19
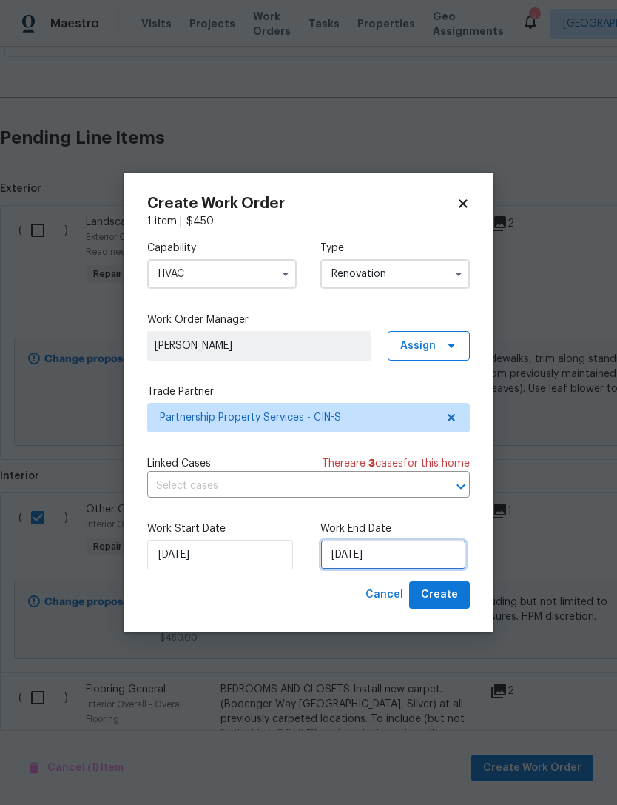
click at [375, 546] on input "[DATE]" at bounding box center [394, 555] width 146 height 30
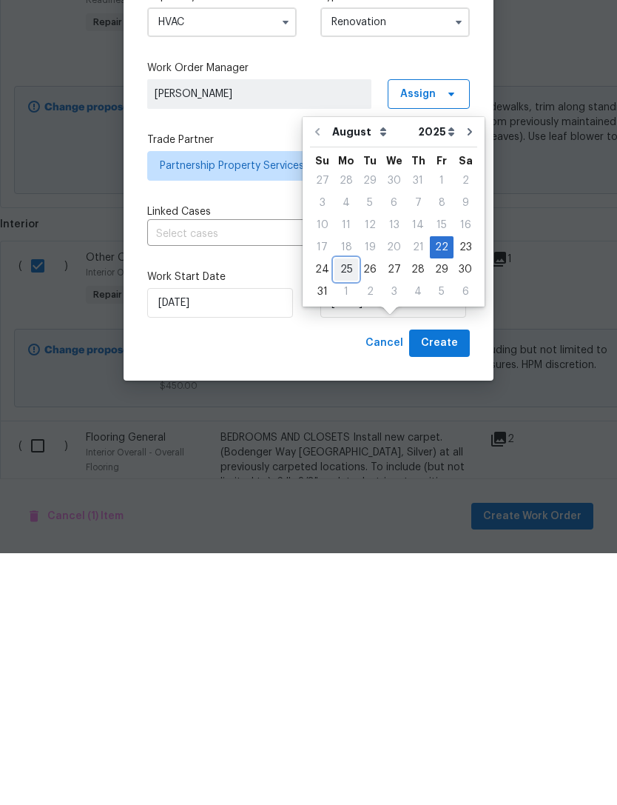
click at [343, 511] on div "25" at bounding box center [347, 521] width 24 height 21
type input "[DATE]"
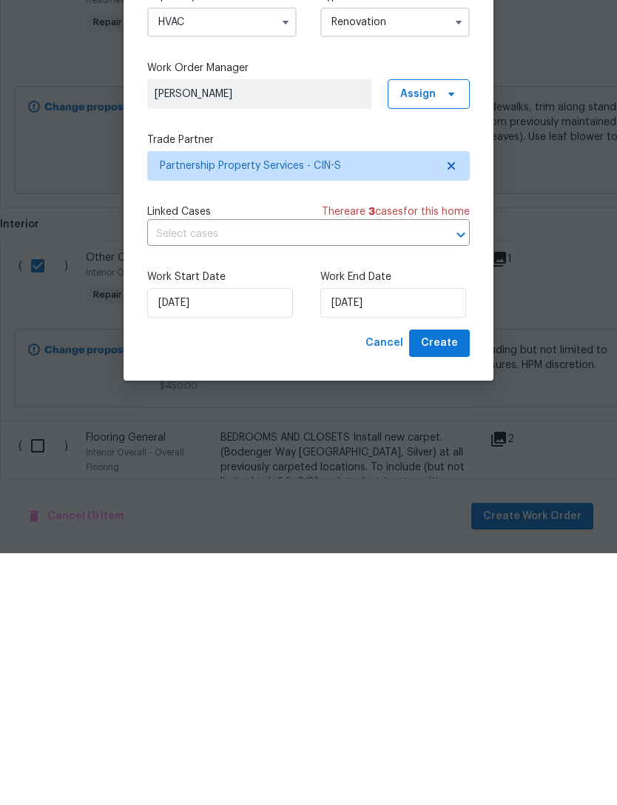
scroll to position [47, 0]
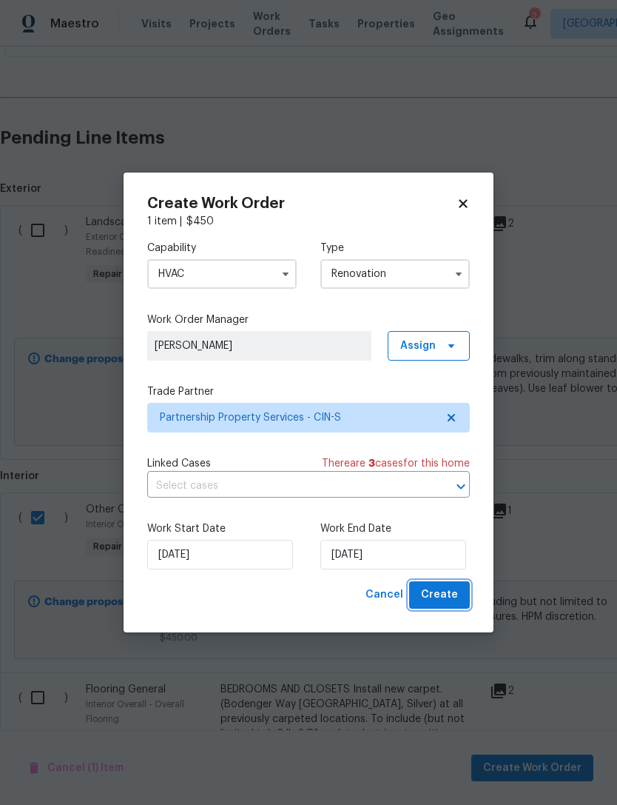
click at [442, 597] on span "Create" at bounding box center [439, 594] width 37 height 19
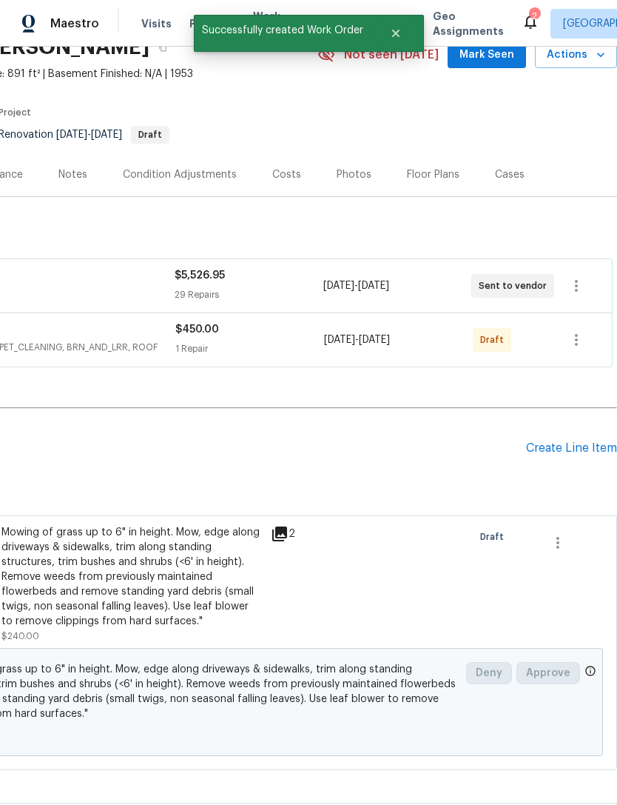
scroll to position [72, 219]
click at [569, 331] on icon "button" at bounding box center [577, 340] width 18 height 18
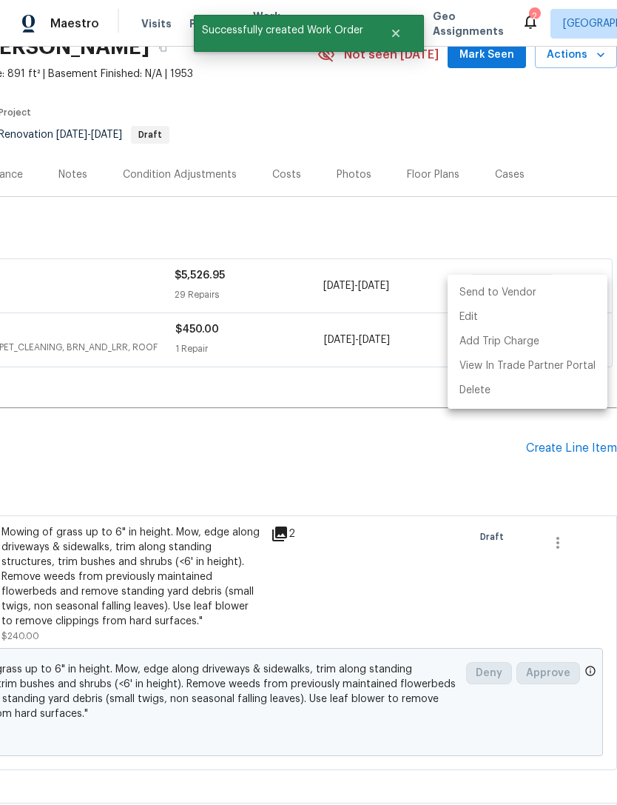
click at [523, 298] on li "Send to Vendor" at bounding box center [528, 293] width 160 height 24
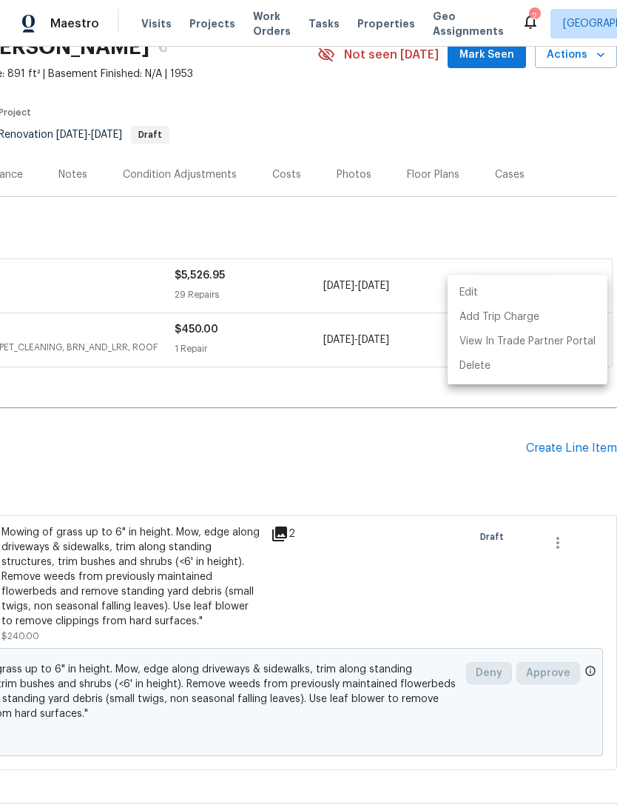
click at [255, 431] on div at bounding box center [308, 402] width 617 height 805
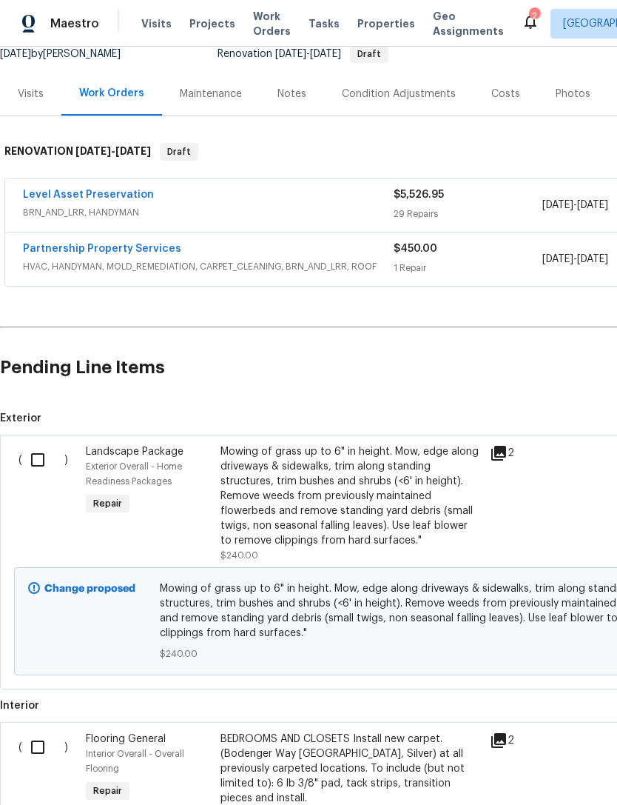
scroll to position [152, 0]
click at [38, 444] on input "checkbox" at bounding box center [43, 459] width 42 height 31
checkbox input "true"
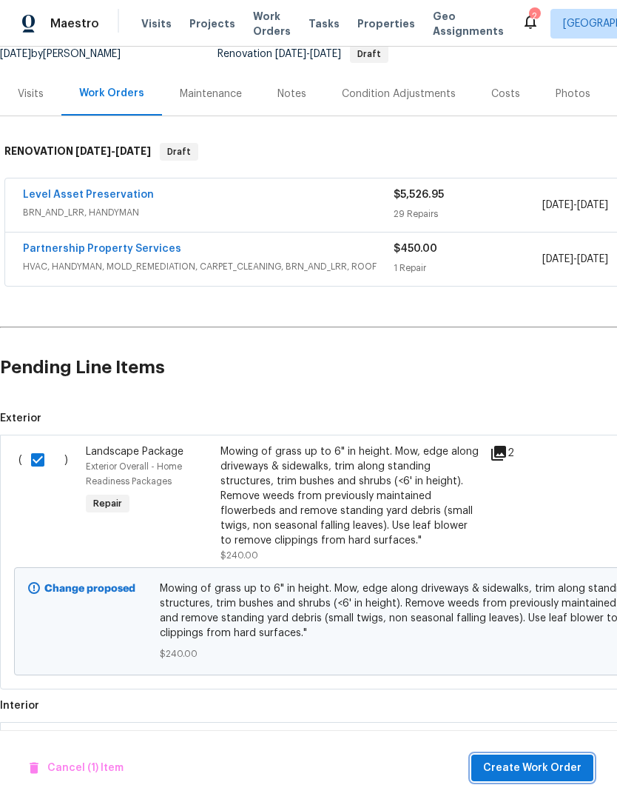
click at [503, 771] on span "Create Work Order" at bounding box center [532, 768] width 98 height 19
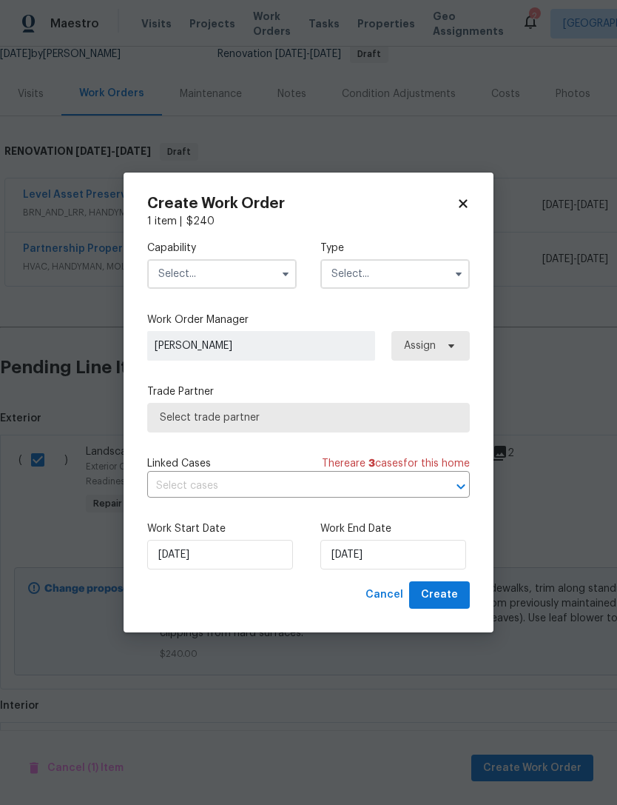
click at [230, 265] on input "text" at bounding box center [222, 274] width 150 height 30
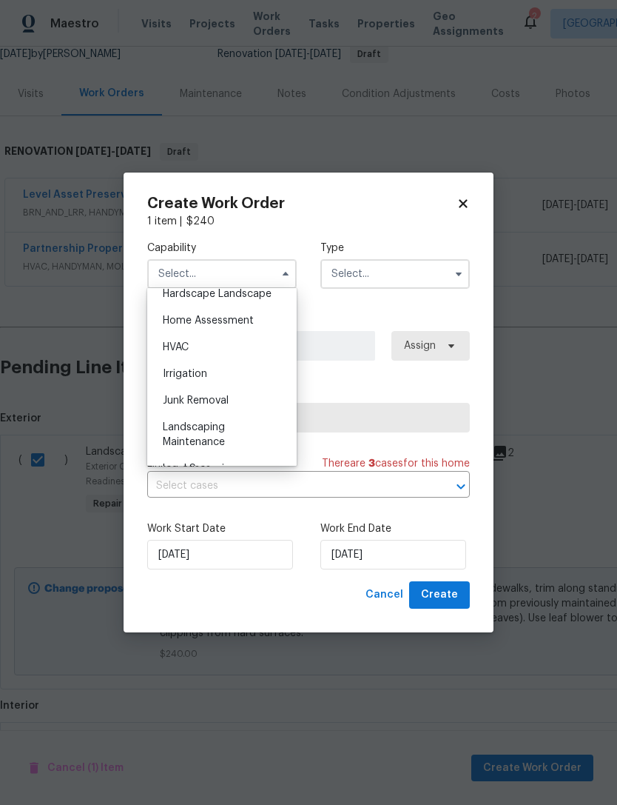
scroll to position [846, 0]
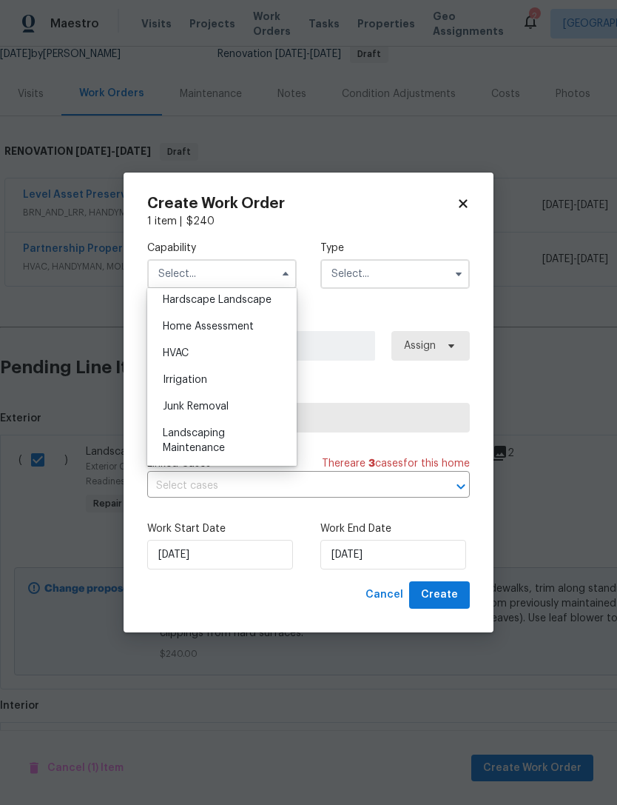
click at [232, 297] on span "Hardscape Landscape" at bounding box center [217, 300] width 109 height 10
type input "Hardscape Landscape"
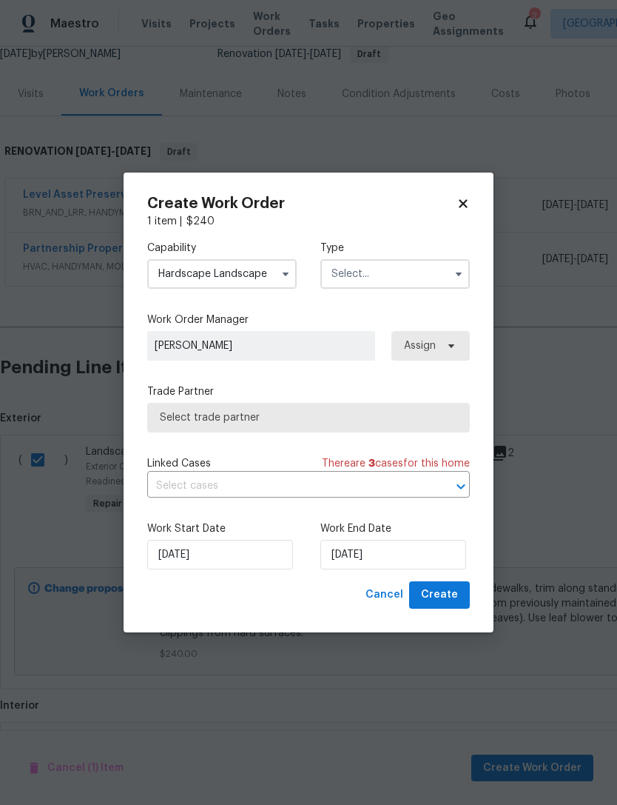
click at [383, 269] on input "text" at bounding box center [396, 274] width 150 height 30
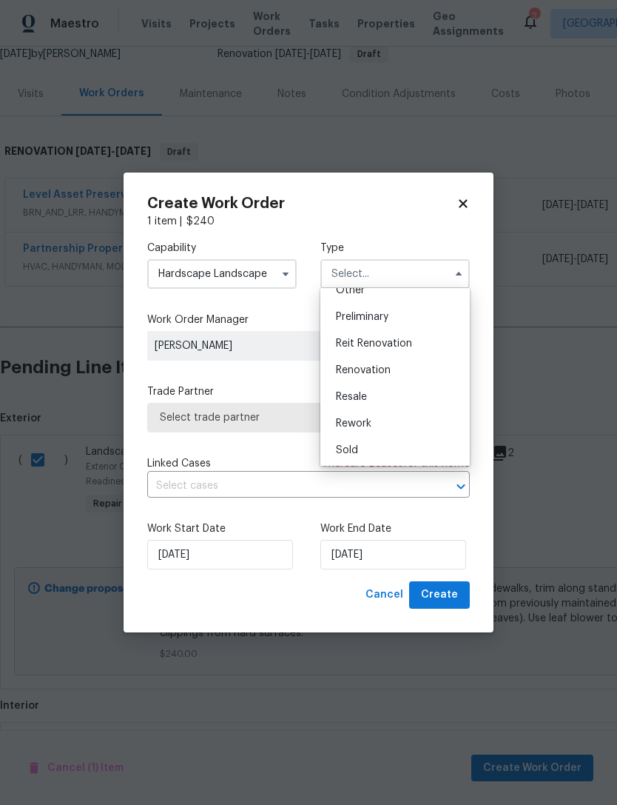
scroll to position [309, 0]
click at [389, 372] on span "Renovation" at bounding box center [363, 368] width 55 height 10
type input "Renovation"
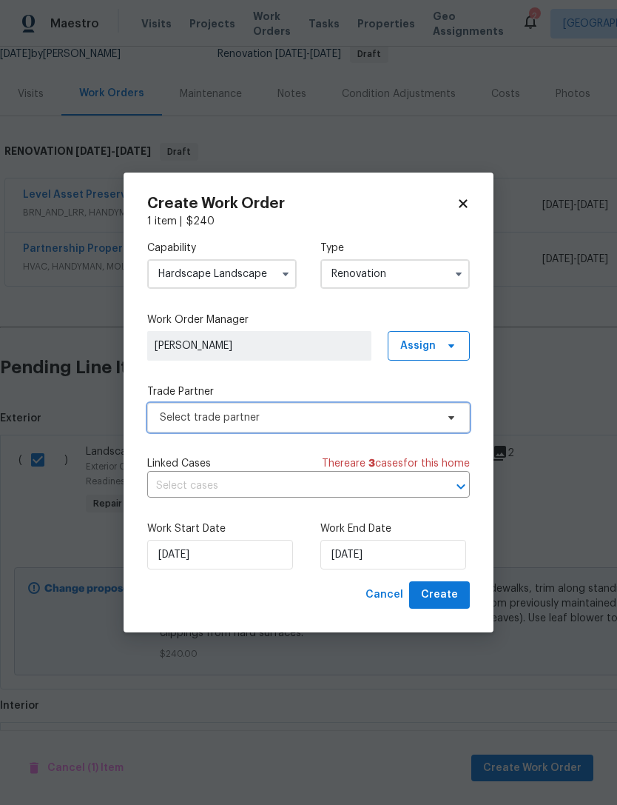
click at [289, 420] on span "Select trade partner" at bounding box center [298, 417] width 276 height 15
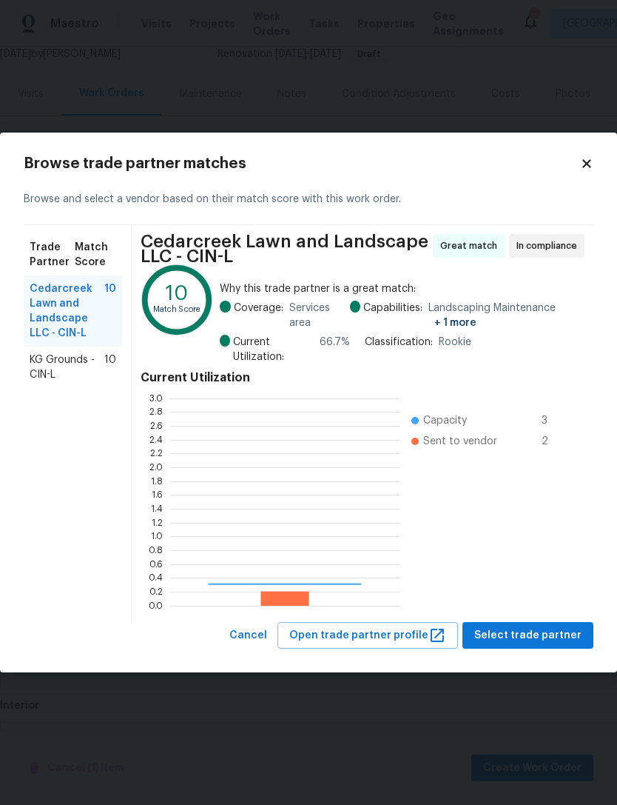
scroll to position [207, 229]
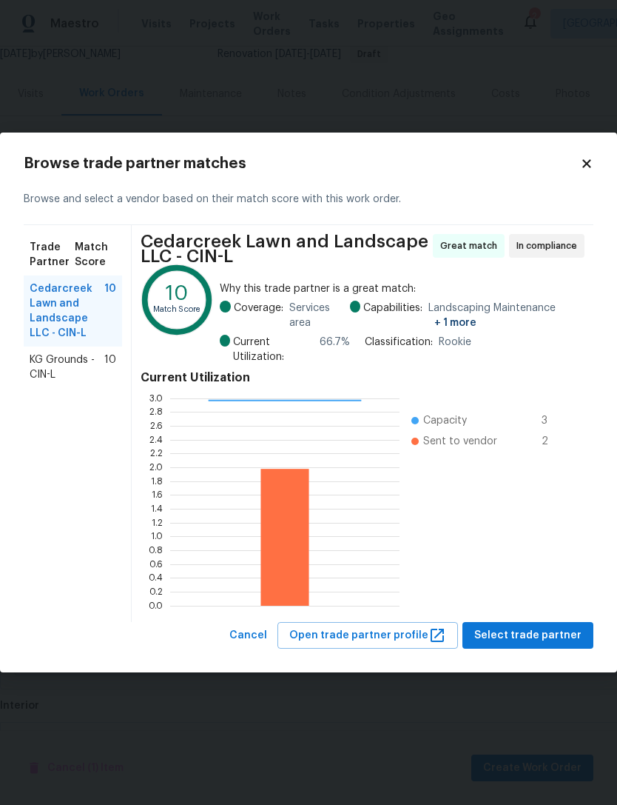
click at [70, 358] on span "KG Grounds - CIN-L" at bounding box center [67, 367] width 75 height 30
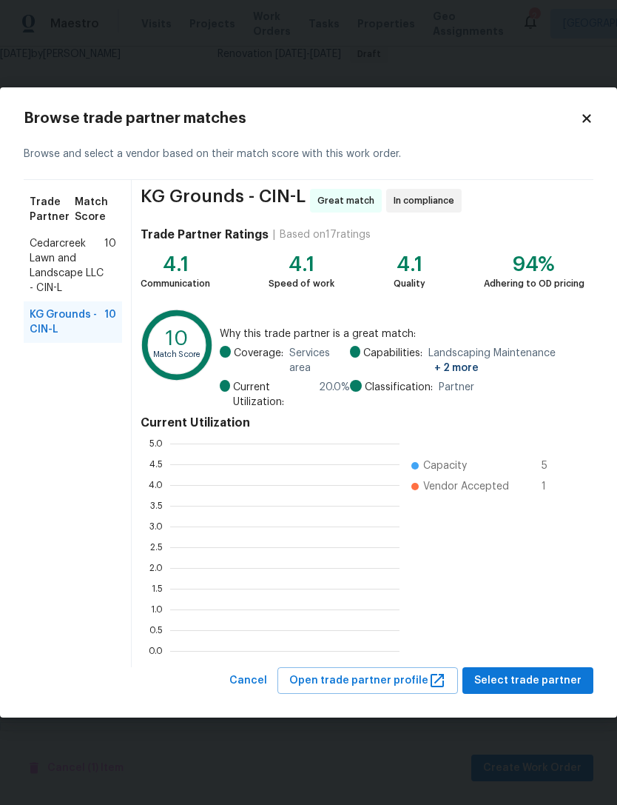
scroll to position [1, 1]
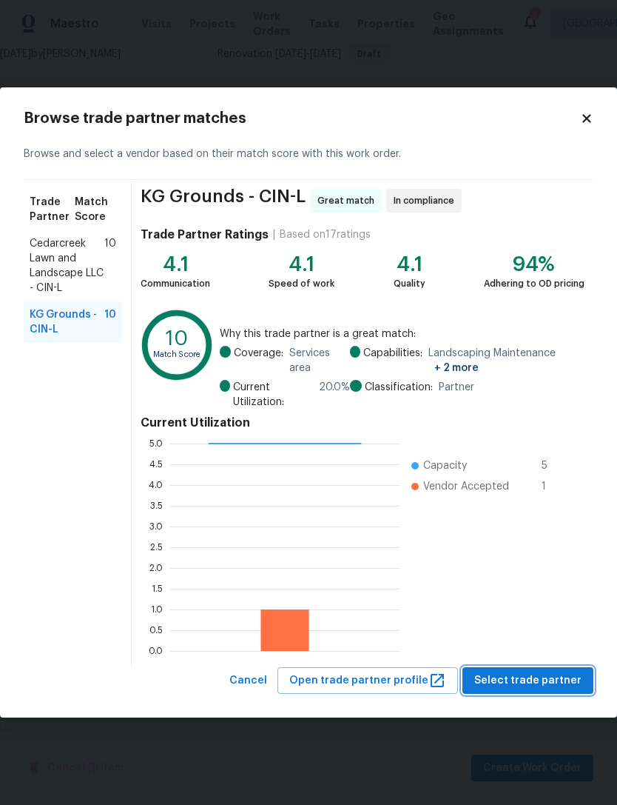
click at [489, 675] on span "Select trade partner" at bounding box center [527, 680] width 107 height 19
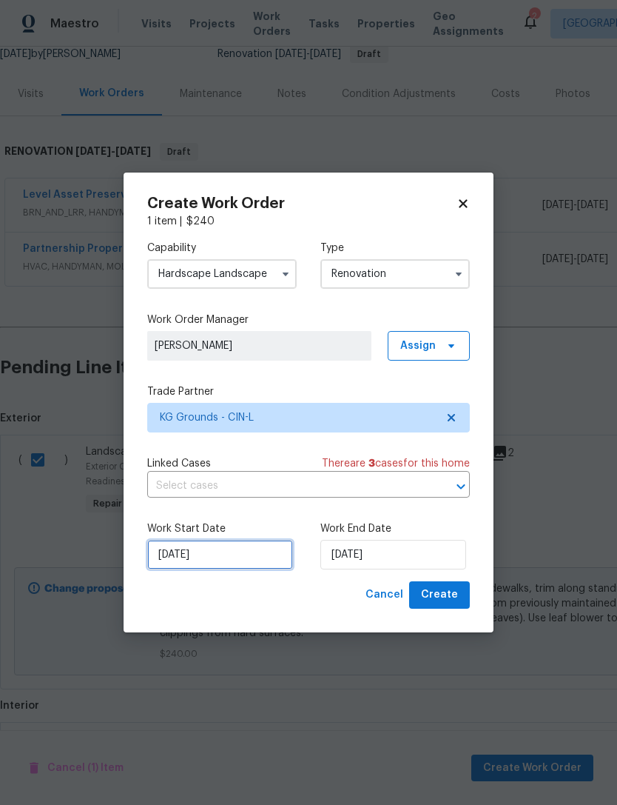
click at [215, 548] on input "[DATE]" at bounding box center [220, 555] width 146 height 30
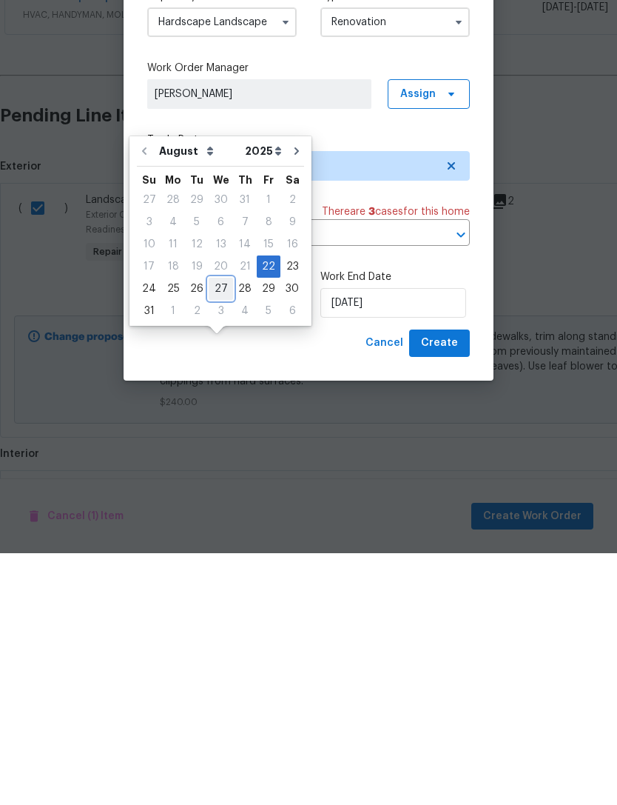
click at [214, 530] on div "27" at bounding box center [221, 540] width 24 height 21
type input "[DATE]"
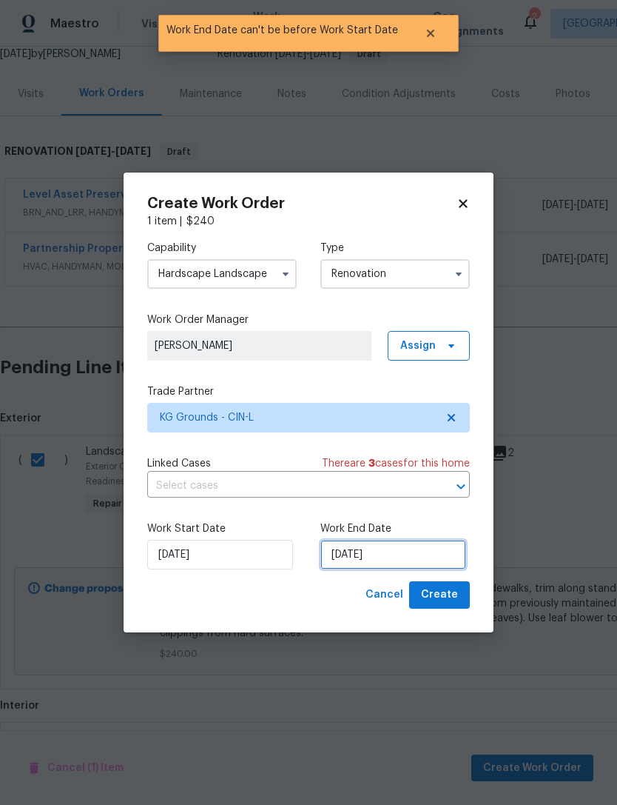
click at [385, 554] on input "[DATE]" at bounding box center [394, 555] width 146 height 30
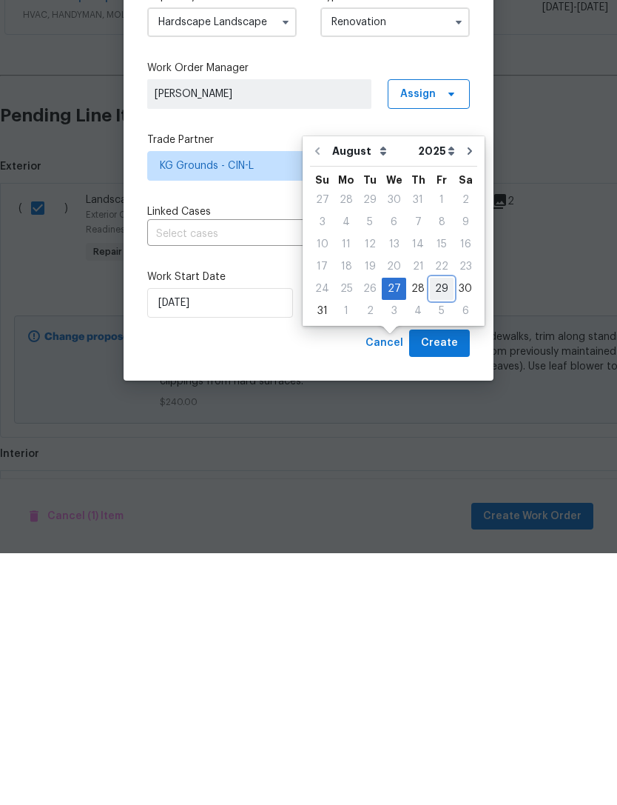
click at [430, 530] on div "29" at bounding box center [442, 540] width 24 height 21
type input "[DATE]"
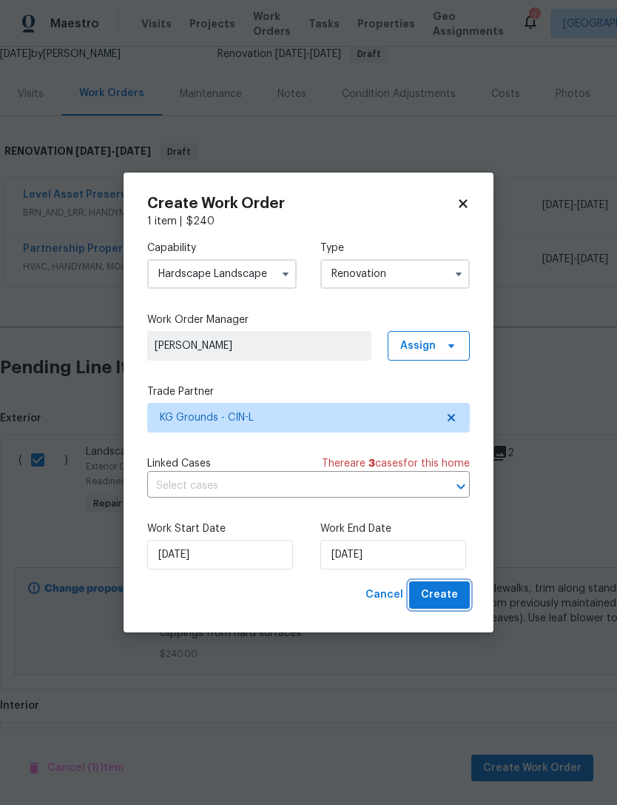
click at [437, 599] on span "Create" at bounding box center [439, 594] width 37 height 19
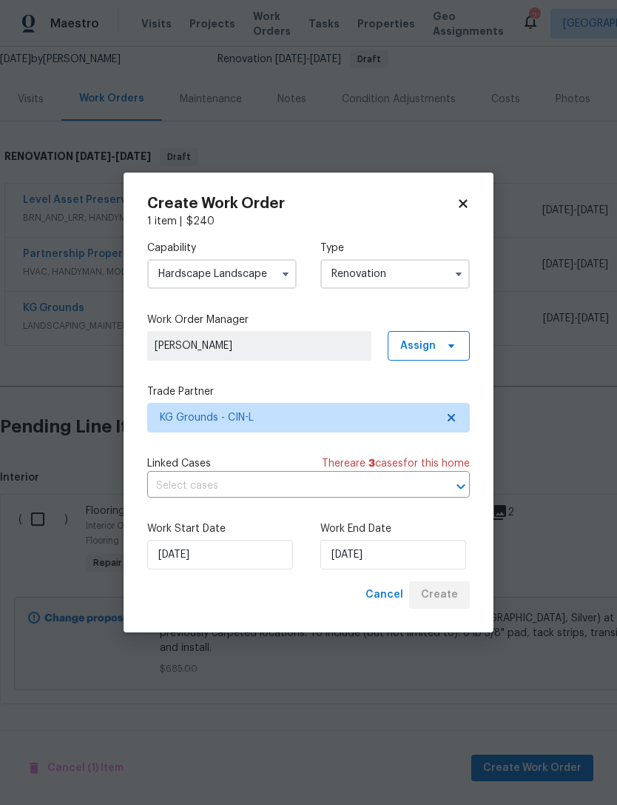
scroll to position [85, 0]
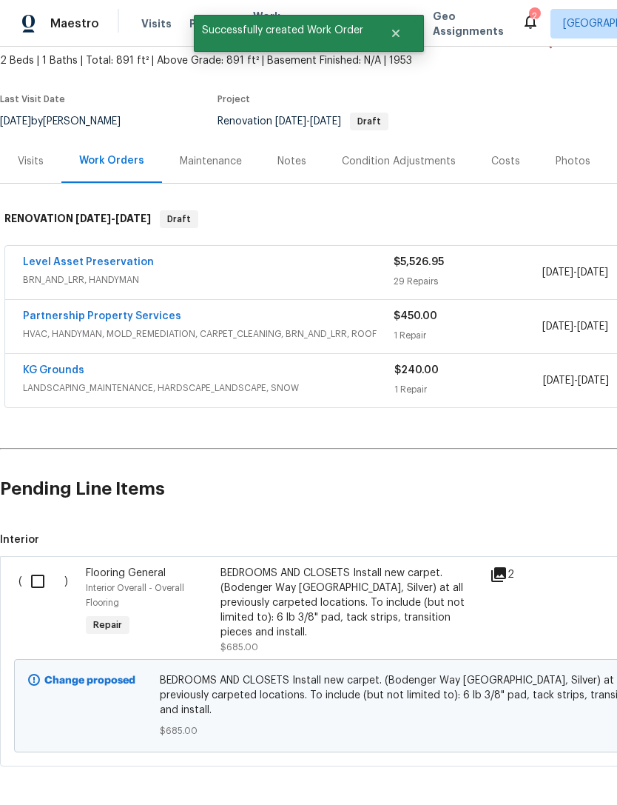
click at [42, 566] on input "checkbox" at bounding box center [43, 581] width 42 height 31
checkbox input "true"
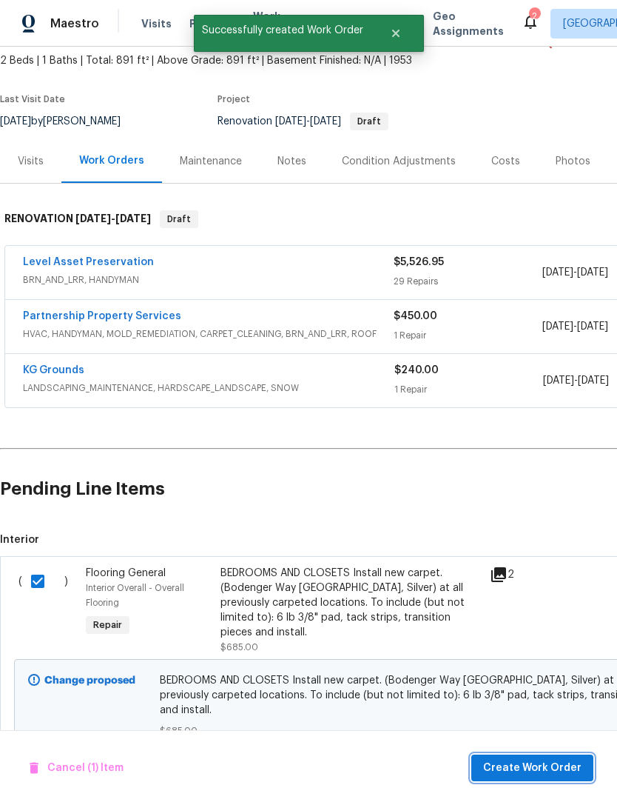
click at [492, 769] on span "Create Work Order" at bounding box center [532, 768] width 98 height 19
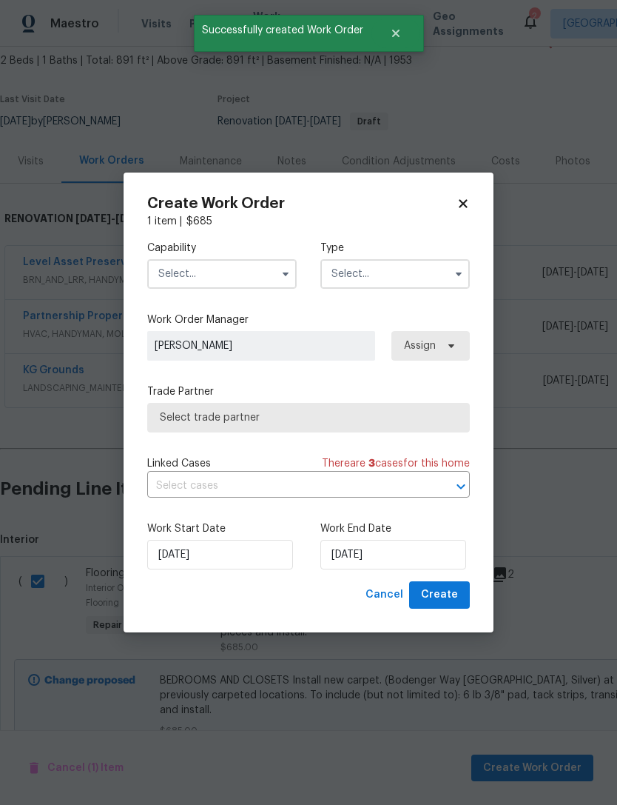
click at [217, 265] on input "text" at bounding box center [222, 274] width 150 height 30
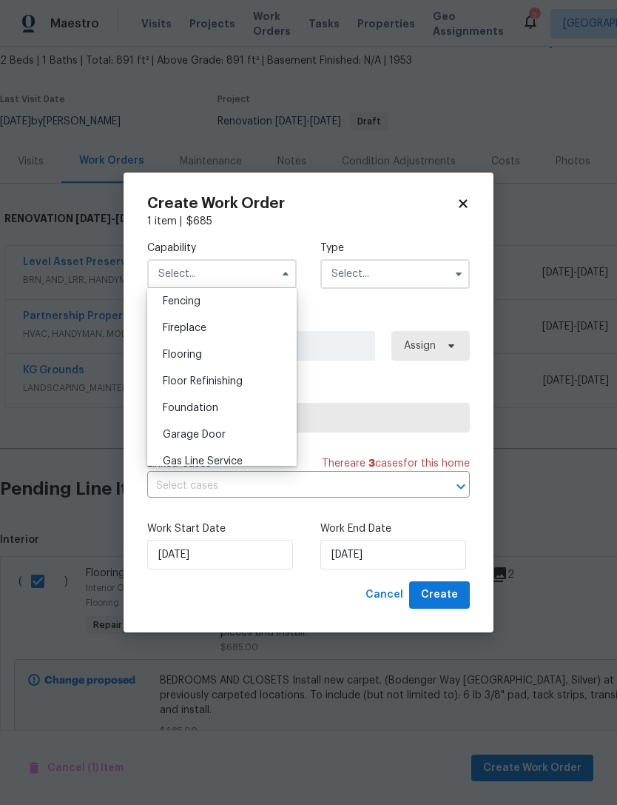
scroll to position [528, 0]
click at [215, 359] on div "Flooring" at bounding box center [222, 351] width 142 height 27
type input "Flooring"
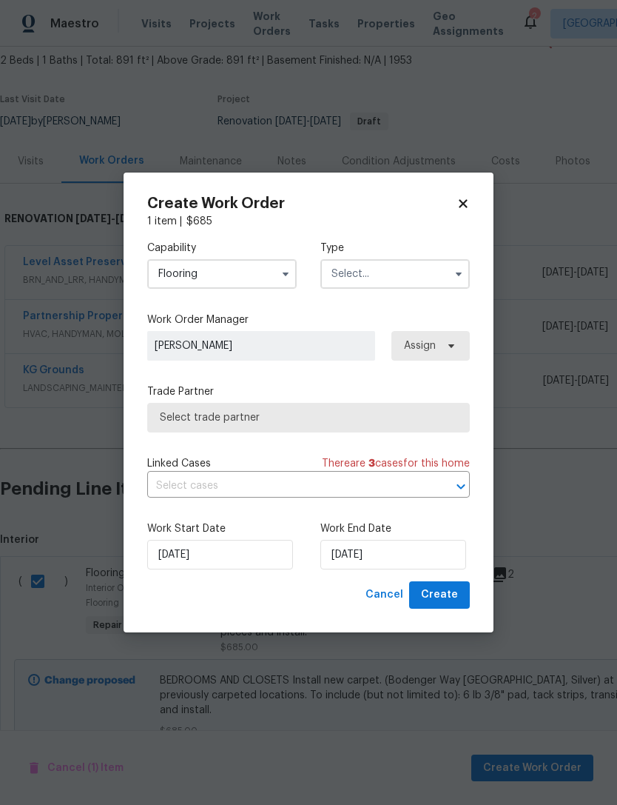
click at [377, 264] on input "text" at bounding box center [396, 274] width 150 height 30
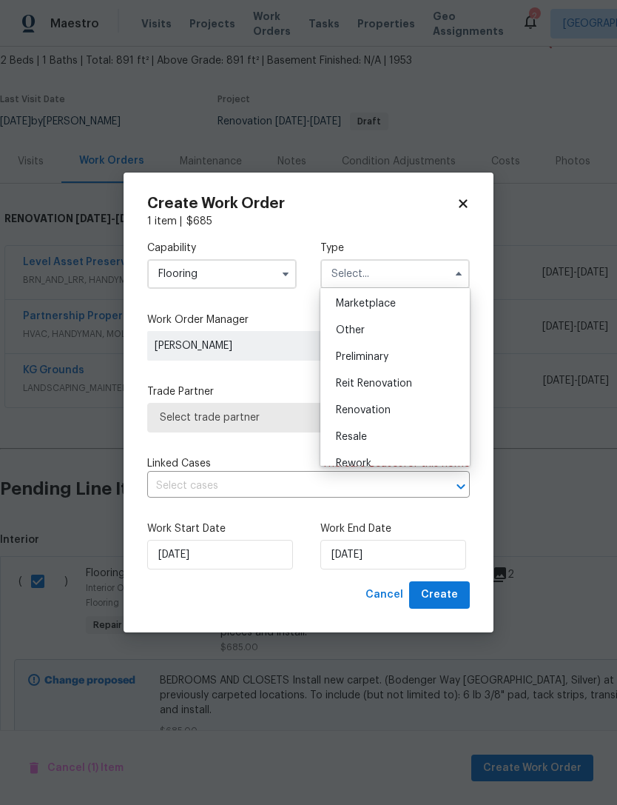
scroll to position [269, 0]
click at [369, 412] on span "Renovation" at bounding box center [363, 409] width 55 height 10
type input "Renovation"
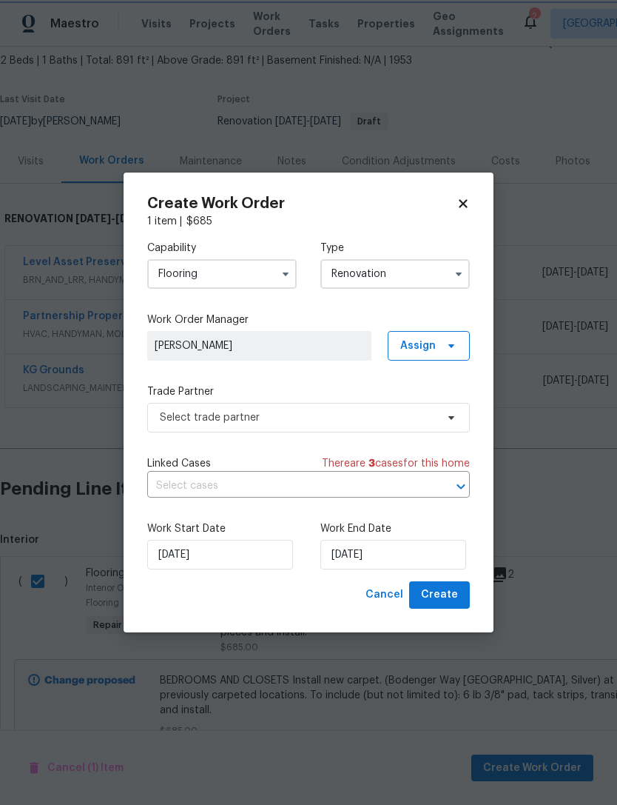
scroll to position [0, 0]
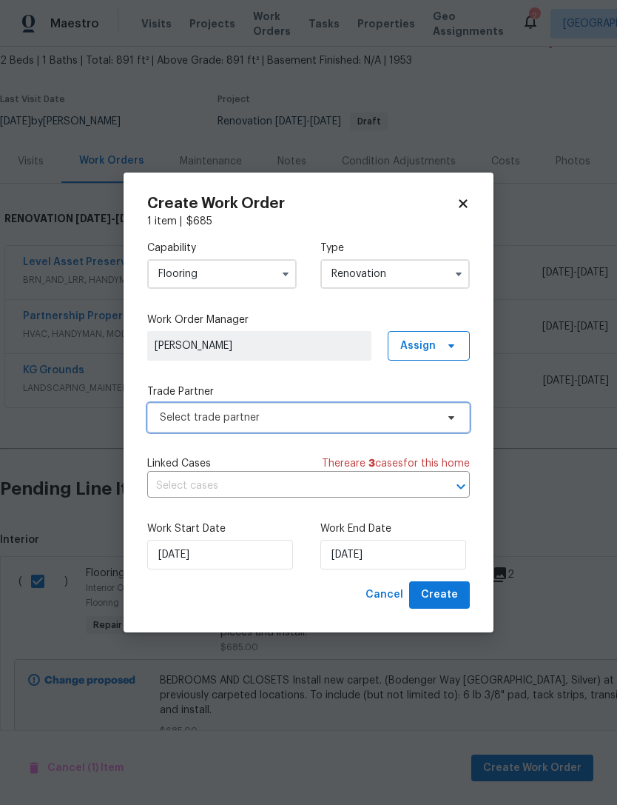
click at [306, 421] on span "Select trade partner" at bounding box center [298, 417] width 276 height 15
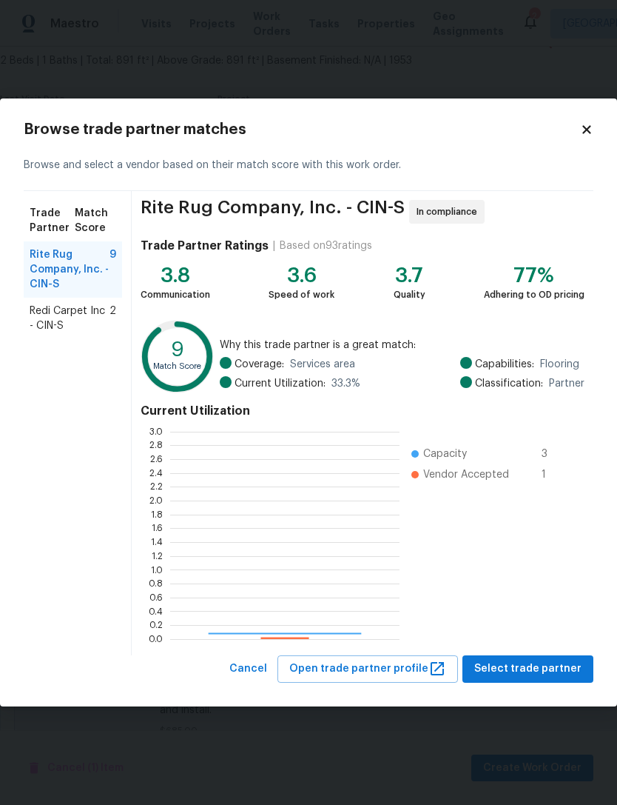
scroll to position [207, 229]
click at [95, 315] on span "Redi Carpet Inc - CIN-S" at bounding box center [70, 318] width 80 height 30
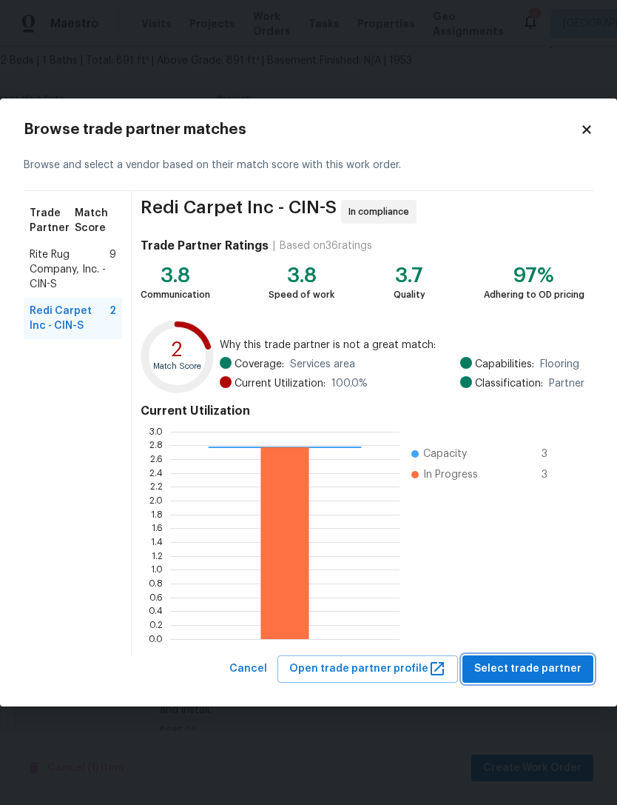
click at [486, 669] on span "Select trade partner" at bounding box center [527, 669] width 107 height 19
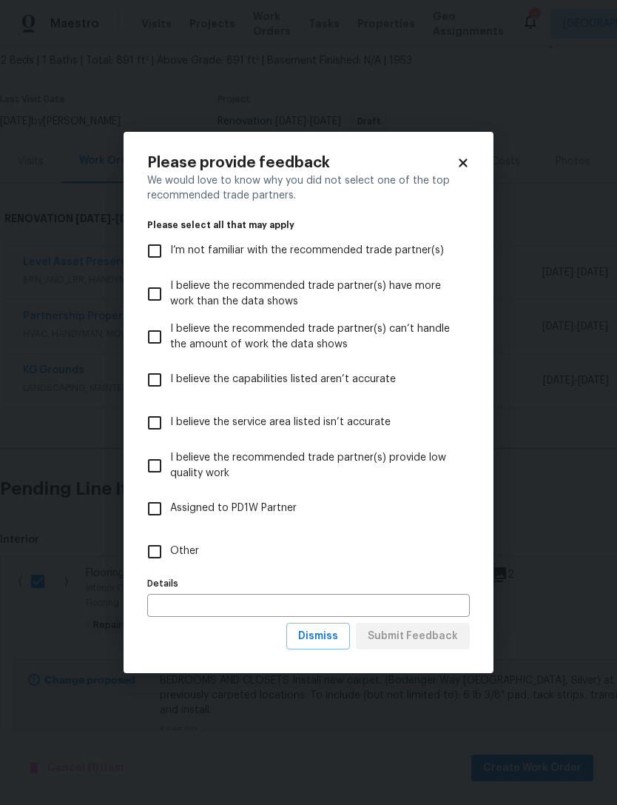
click at [170, 540] on input "Other" at bounding box center [154, 551] width 31 height 31
checkbox input "true"
click at [386, 640] on span "Submit Feedback" at bounding box center [413, 636] width 90 height 19
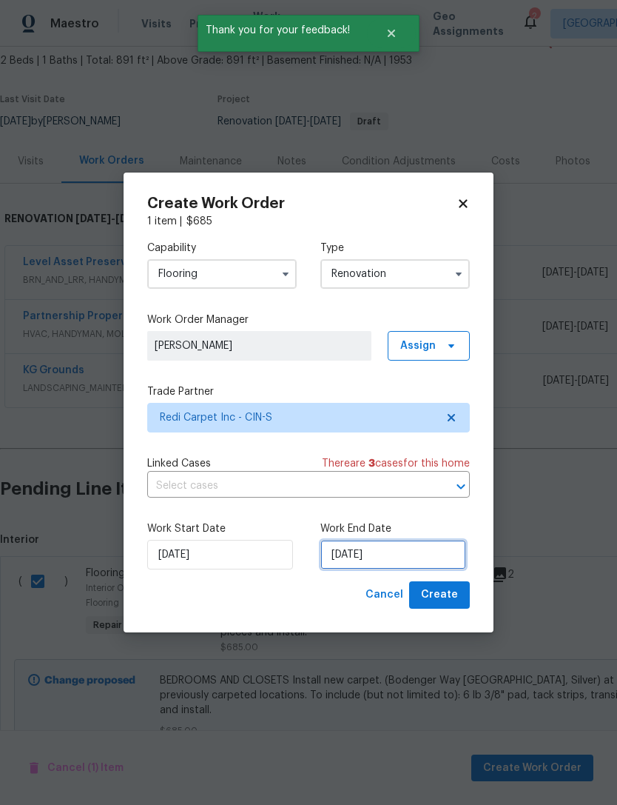
click at [344, 557] on input "[DATE]" at bounding box center [394, 555] width 146 height 30
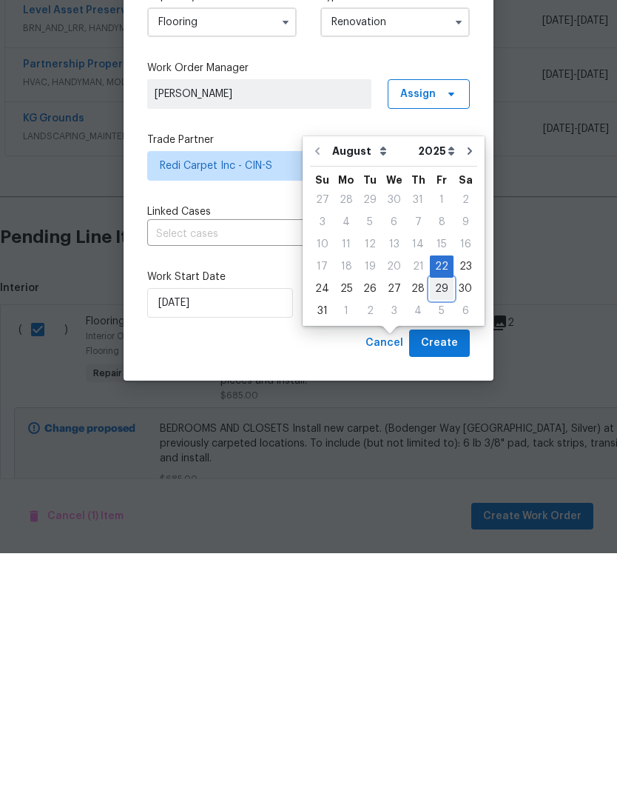
click at [431, 530] on div "29" at bounding box center [442, 540] width 24 height 21
type input "[DATE]"
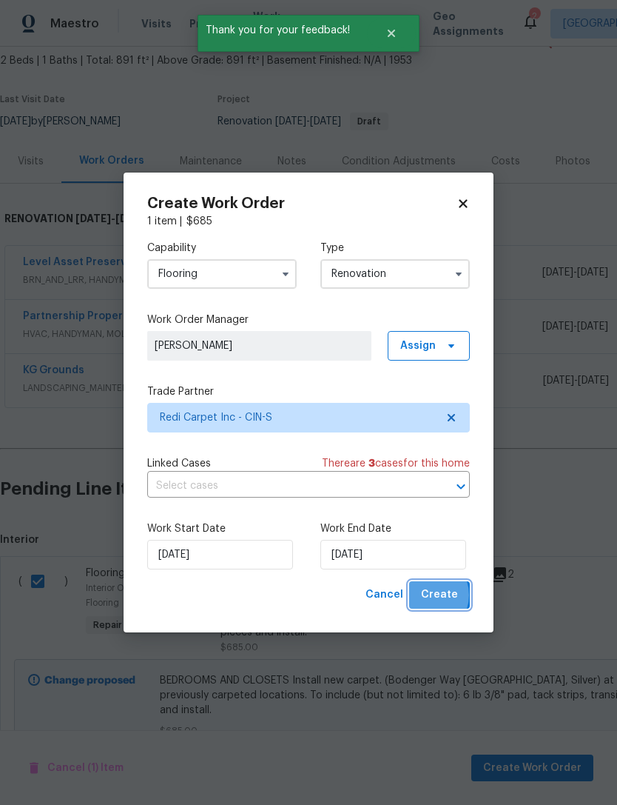
click at [431, 596] on span "Create" at bounding box center [439, 594] width 37 height 19
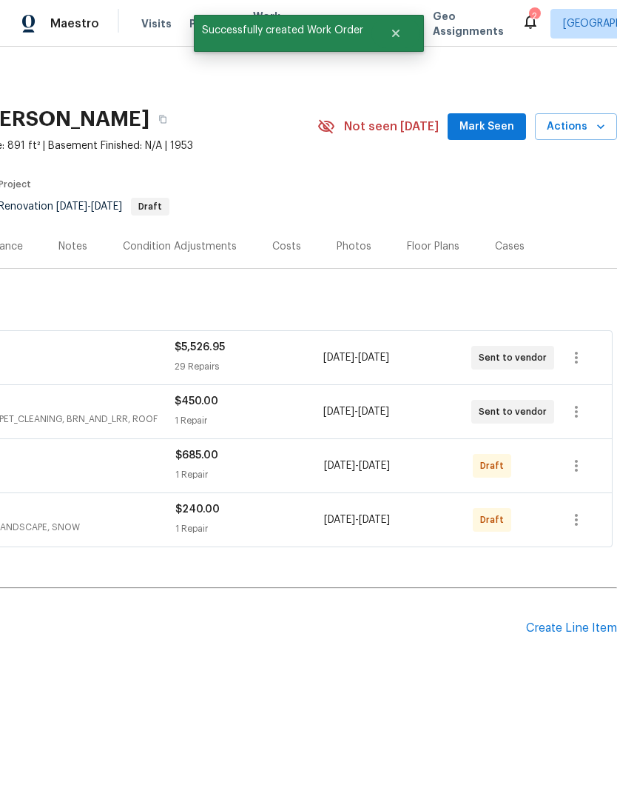
scroll to position [0, 219]
click at [577, 462] on icon "button" at bounding box center [576, 466] width 3 height 12
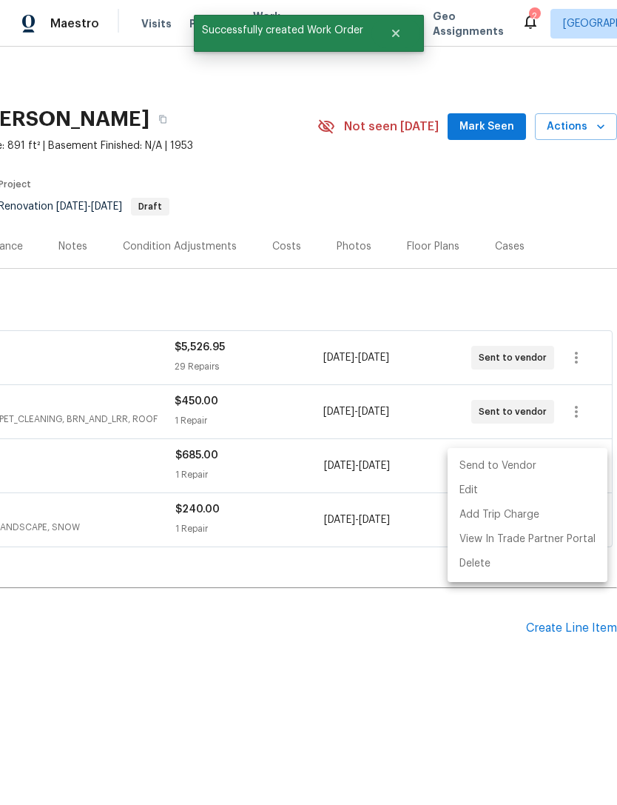
click at [523, 465] on li "Send to Vendor" at bounding box center [528, 466] width 160 height 24
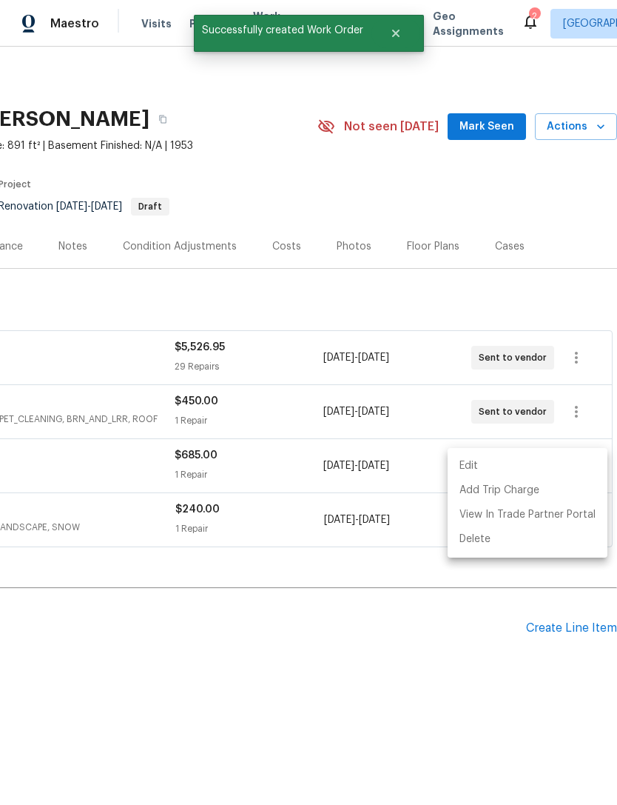
click at [360, 631] on div at bounding box center [308, 402] width 617 height 805
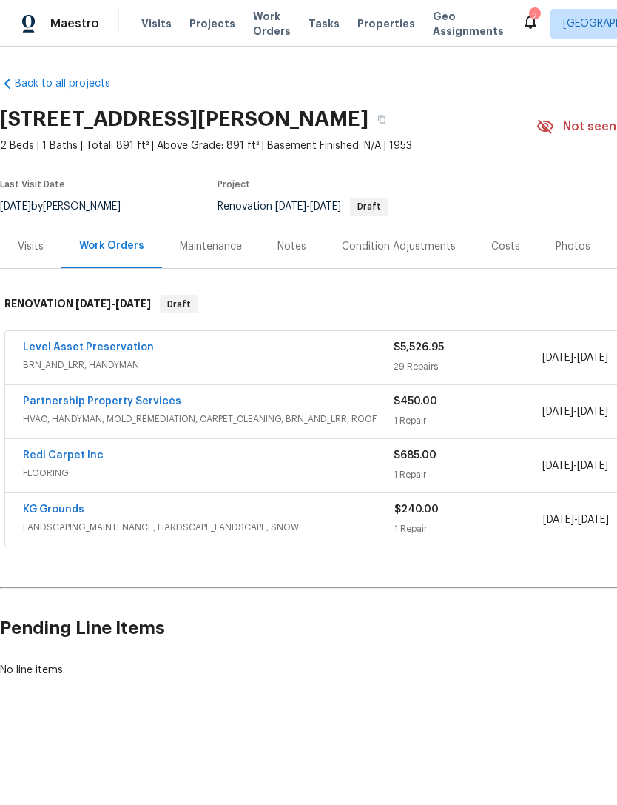
scroll to position [0, 0]
click at [377, 118] on icon "button" at bounding box center [381, 119] width 9 height 9
click at [360, 30] on span "Properties" at bounding box center [387, 23] width 58 height 15
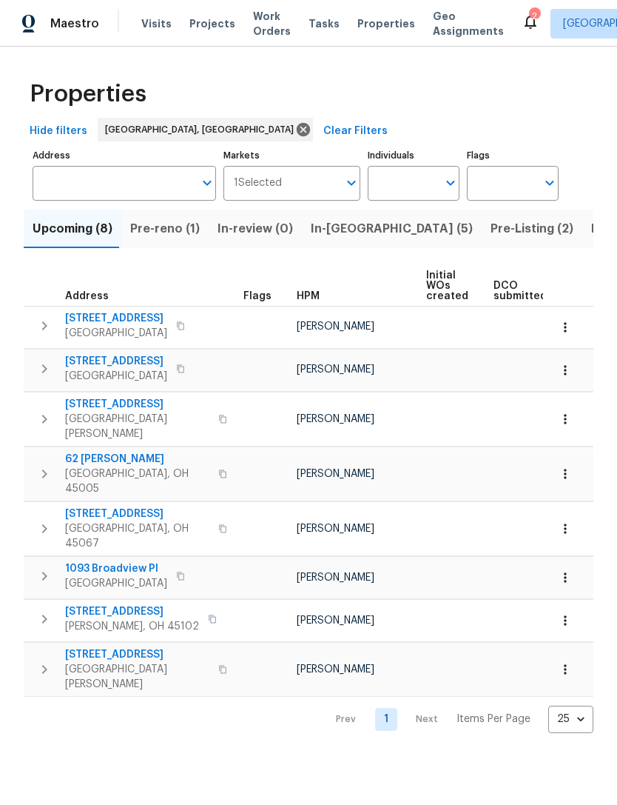
click at [162, 232] on span "Pre-reno (1)" at bounding box center [165, 228] width 70 height 21
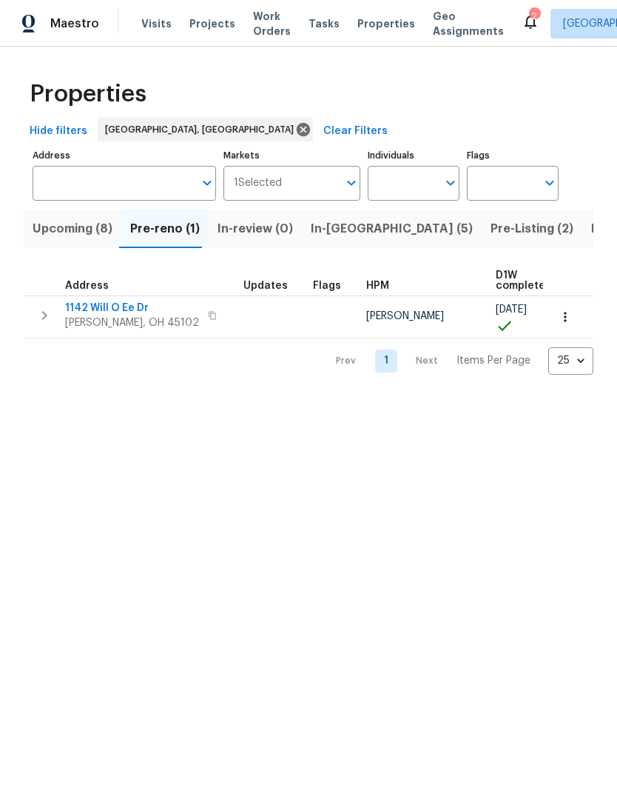
click at [44, 318] on icon "button" at bounding box center [45, 315] width 18 height 18
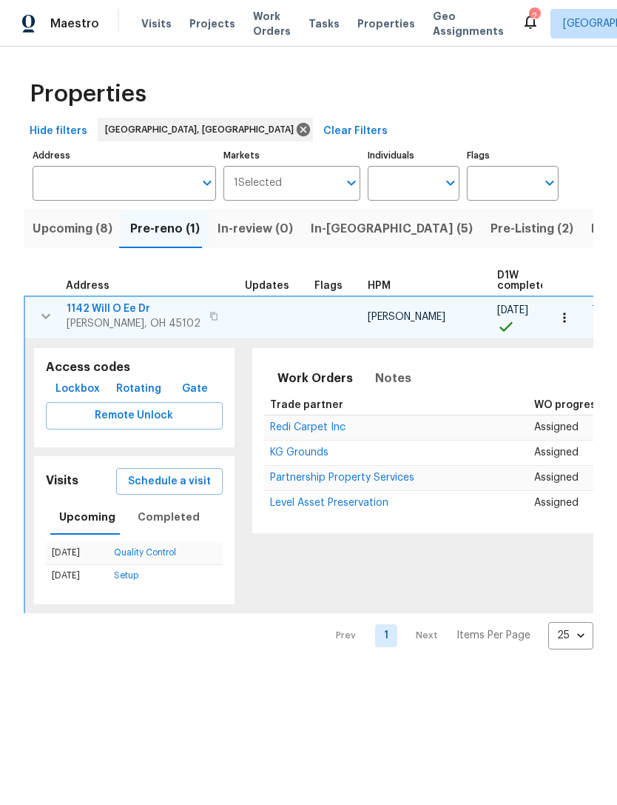
click at [78, 394] on span "Lockbox" at bounding box center [78, 389] width 44 height 19
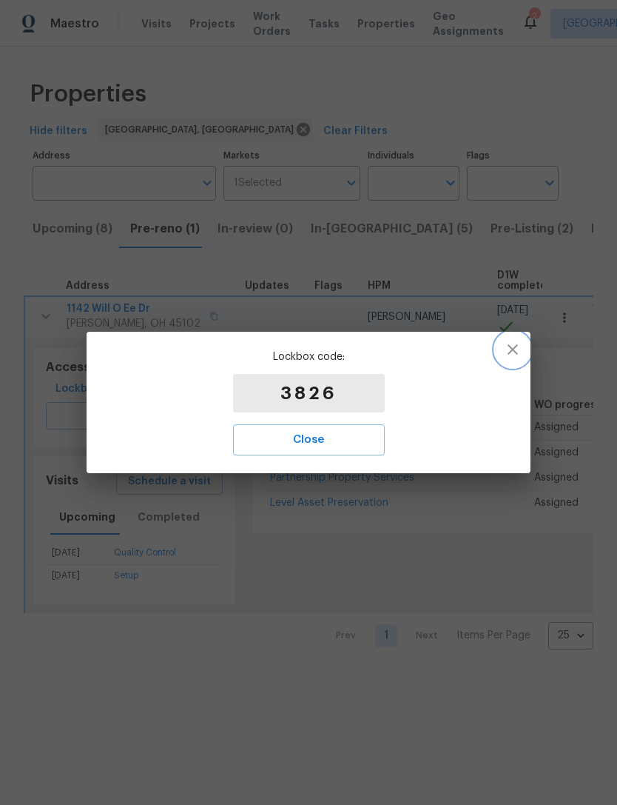
click at [523, 353] on button "button" at bounding box center [513, 350] width 36 height 36
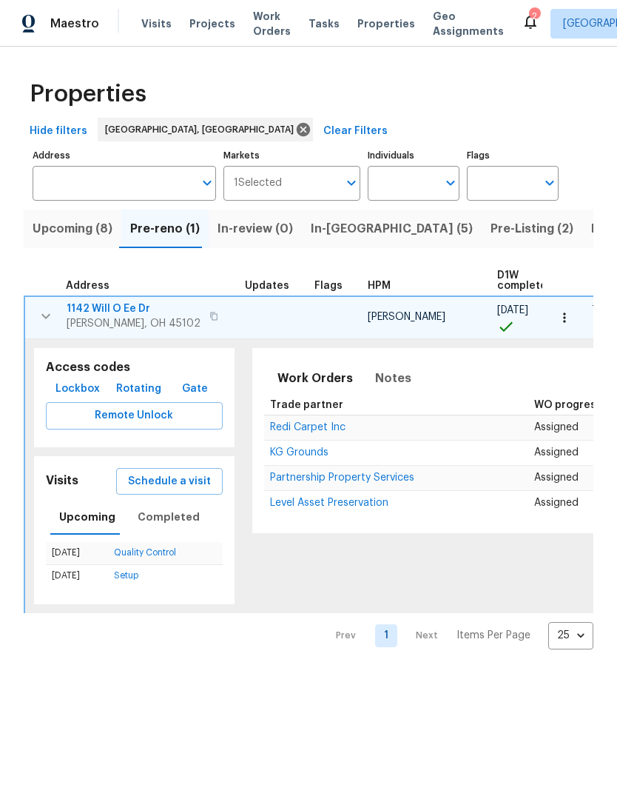
click at [366, 30] on span "Properties" at bounding box center [387, 23] width 58 height 15
click at [118, 311] on span "1142 Will O Ee Dr" at bounding box center [134, 308] width 134 height 15
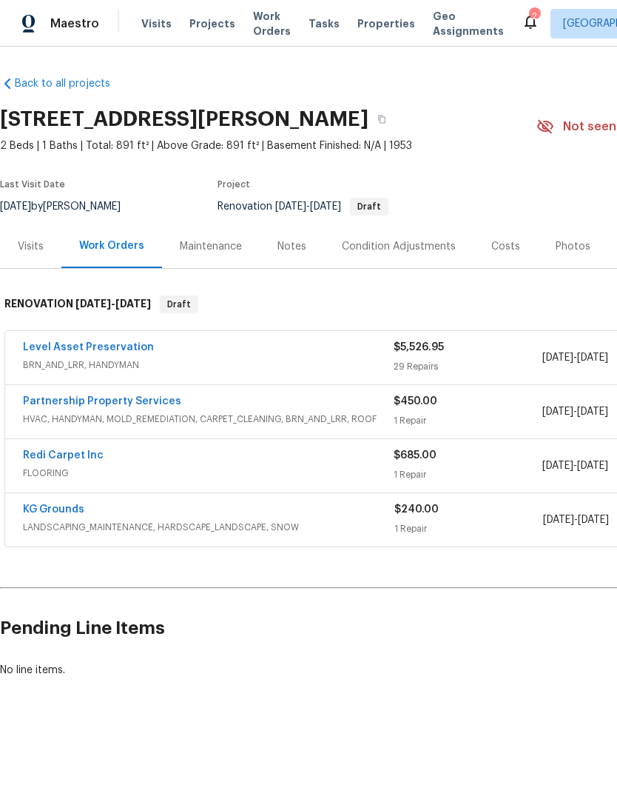
click at [113, 347] on link "Level Asset Preservation" at bounding box center [88, 347] width 131 height 10
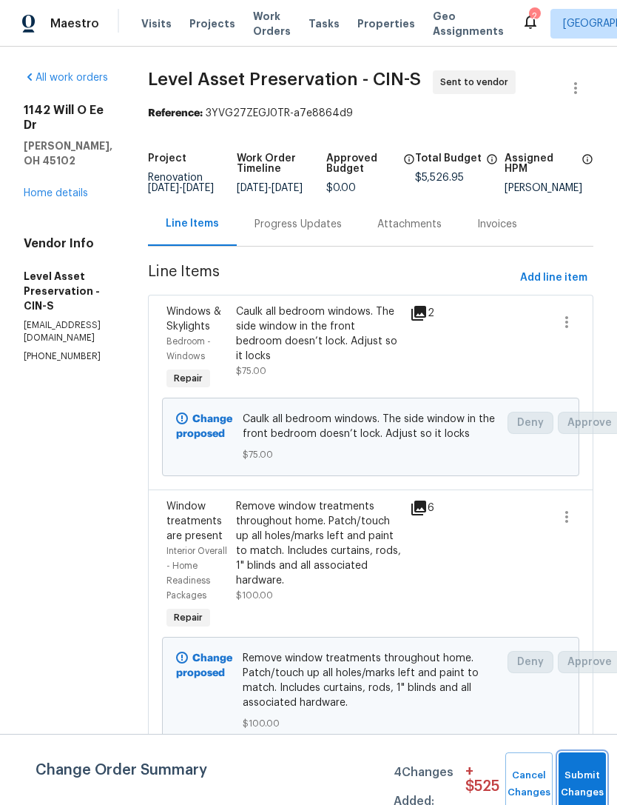
click at [586, 773] on button "Submit Changes" at bounding box center [582, 784] width 47 height 64
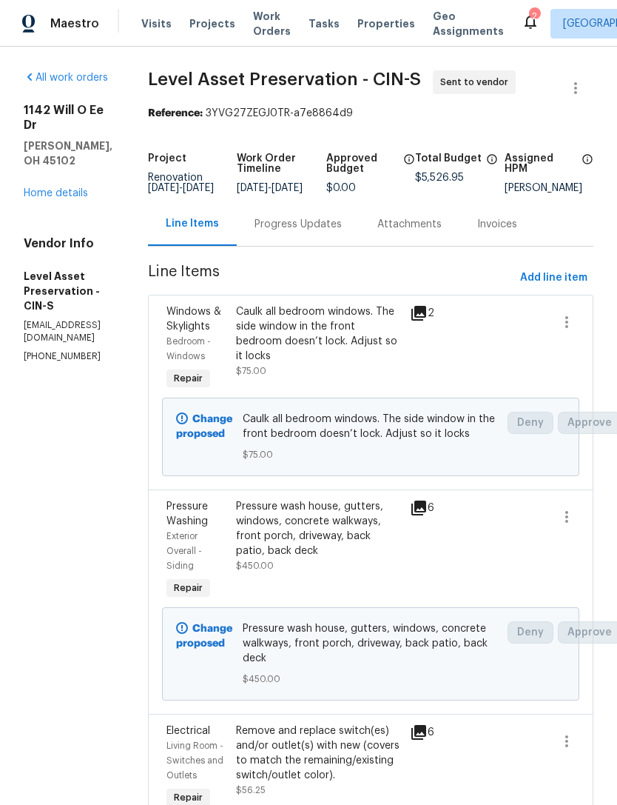
click at [340, 232] on div "Progress Updates" at bounding box center [298, 224] width 87 height 15
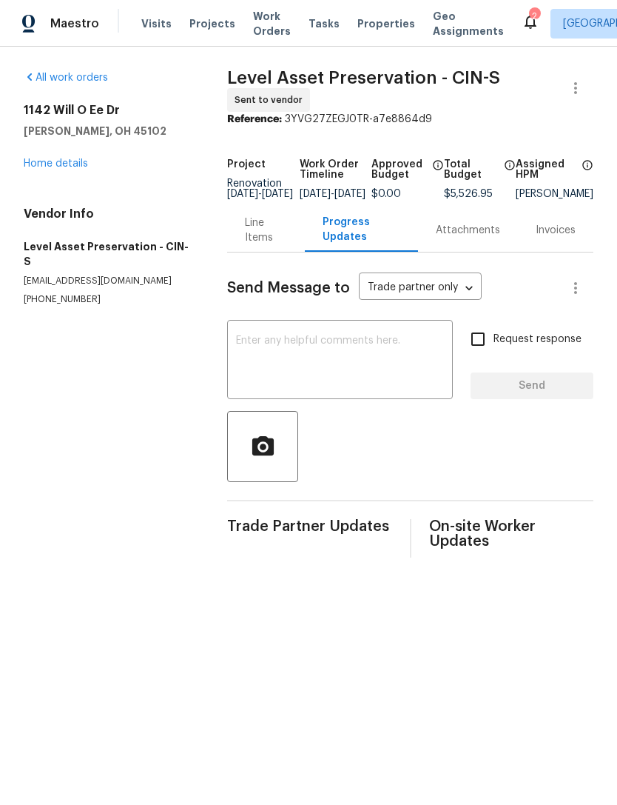
click at [329, 363] on textarea at bounding box center [340, 361] width 208 height 52
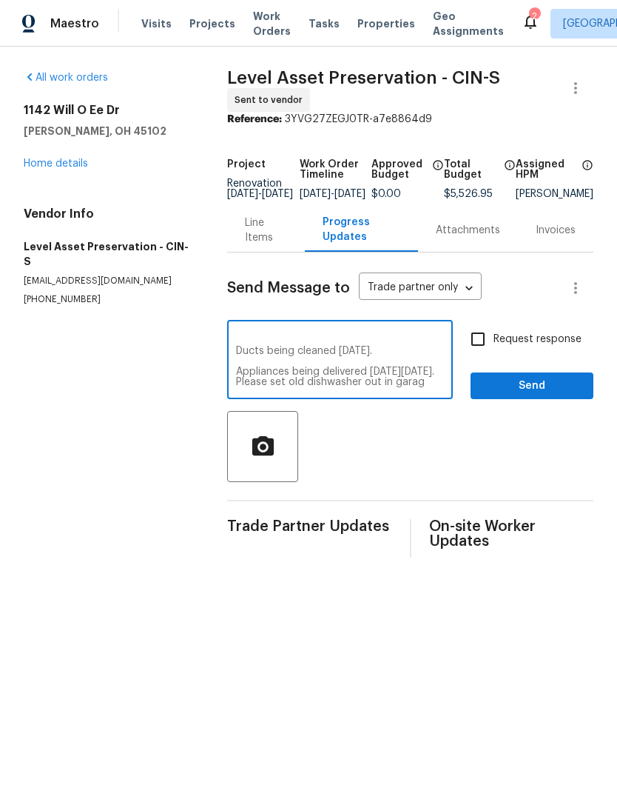
scroll to position [21, 0]
type textarea "Paint ordered. Will be delivered tomorrow. Ducts being cleaned tomorrow. Applia…"
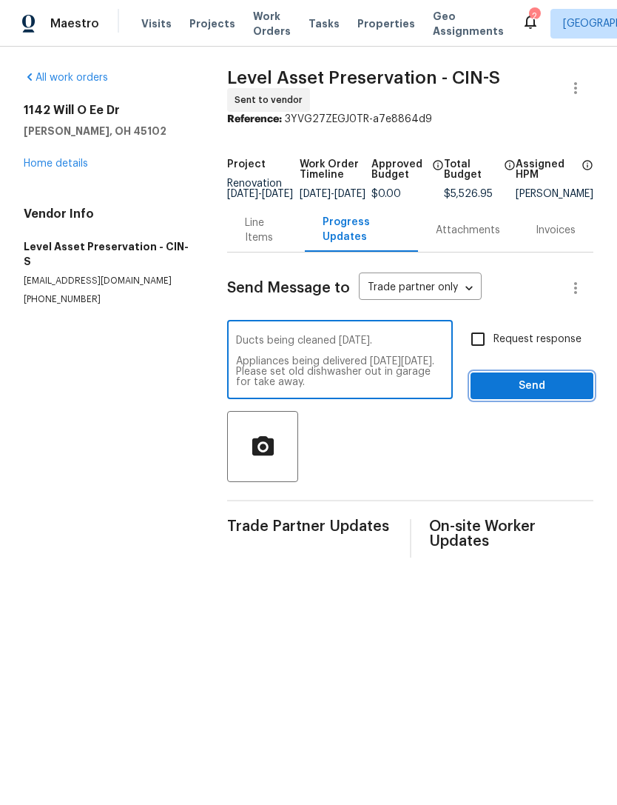
click at [523, 400] on button "Send" at bounding box center [532, 385] width 123 height 27
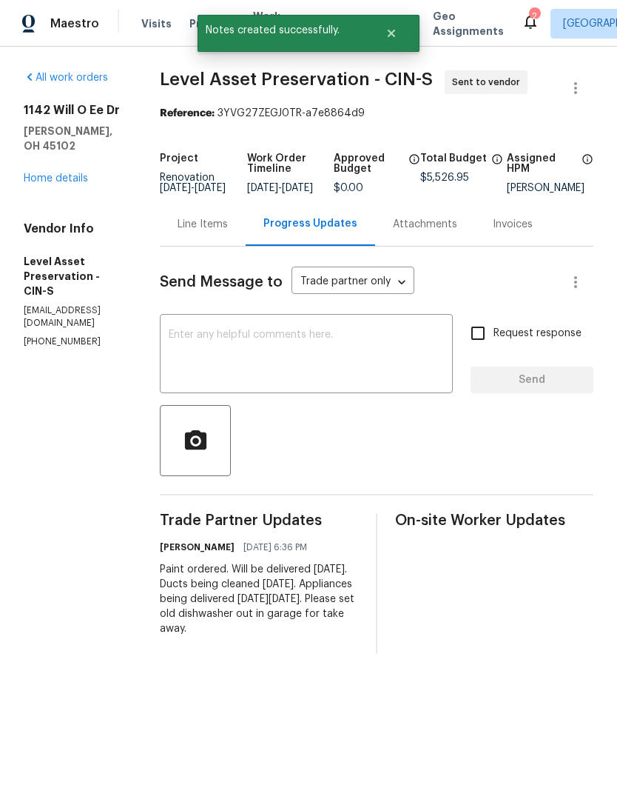
scroll to position [0, 0]
click at [54, 173] on link "Home details" at bounding box center [56, 178] width 64 height 10
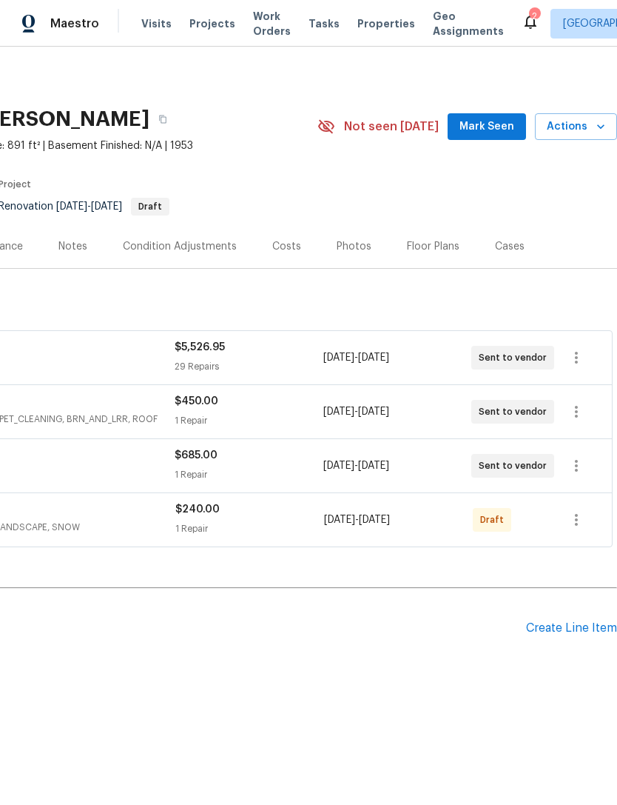
scroll to position [0, 219]
click at [577, 531] on button "button" at bounding box center [577, 520] width 36 height 36
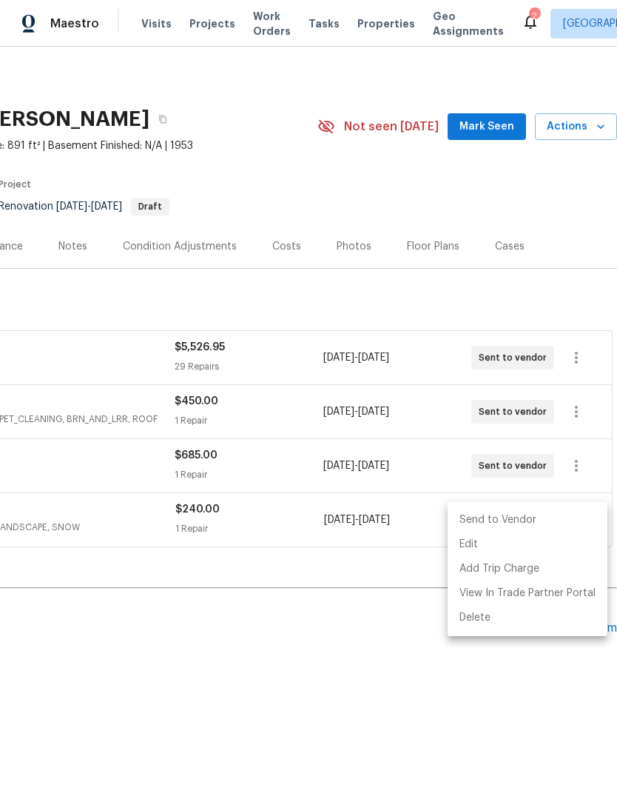
click at [519, 523] on li "Send to Vendor" at bounding box center [528, 520] width 160 height 24
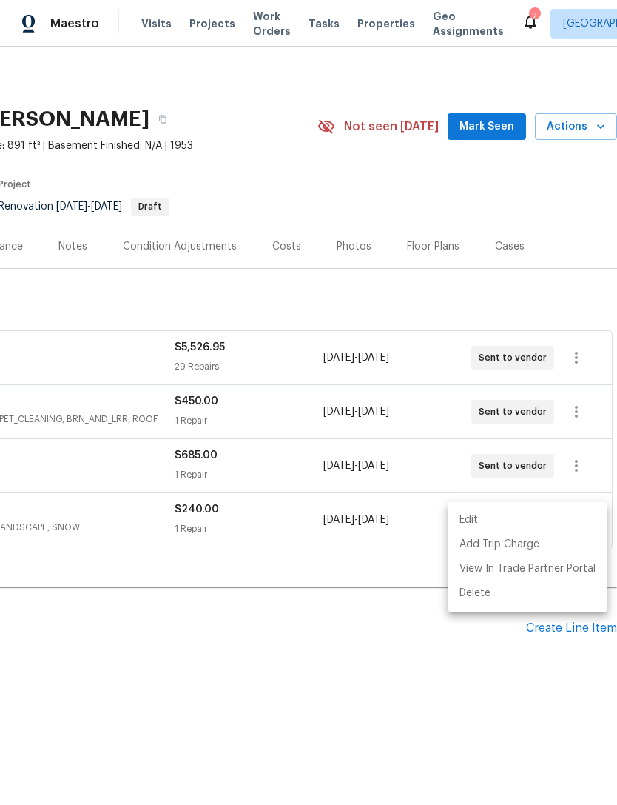
click at [156, 703] on div at bounding box center [308, 402] width 617 height 805
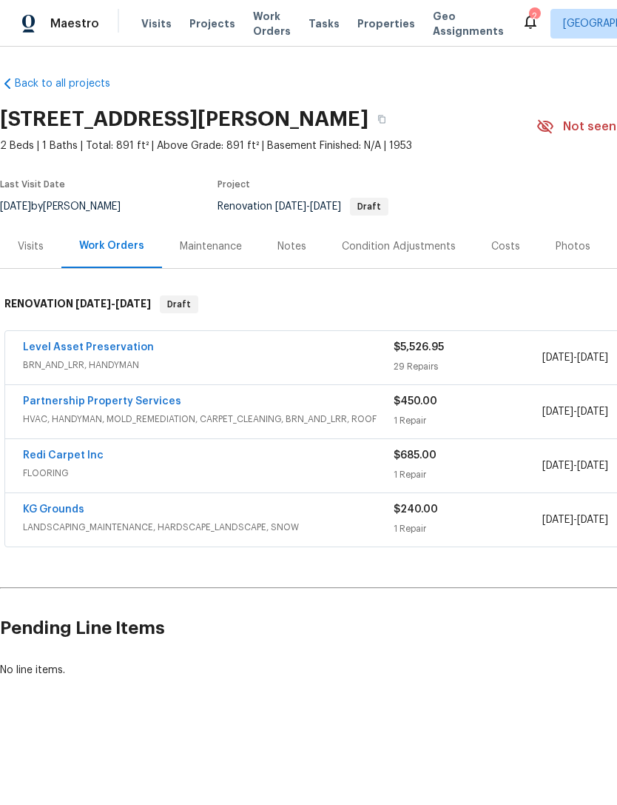
scroll to position [0, 0]
click at [219, 30] on span "Projects" at bounding box center [212, 23] width 46 height 15
